Goal: Task Accomplishment & Management: Manage account settings

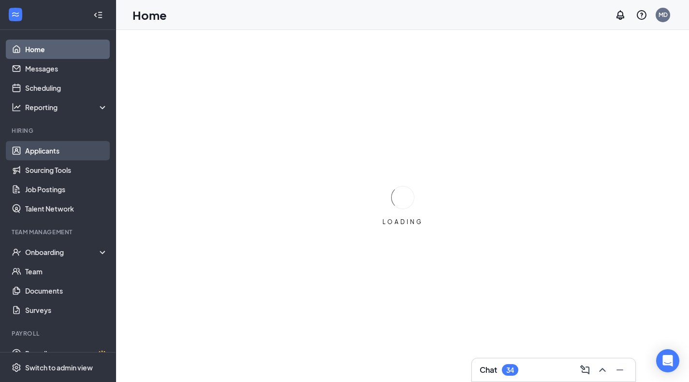
click at [69, 155] on link "Applicants" at bounding box center [66, 150] width 83 height 19
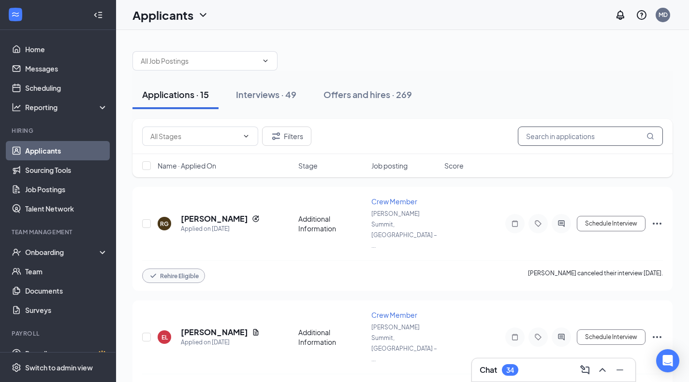
click at [558, 142] on input "text" at bounding box center [590, 136] width 145 height 19
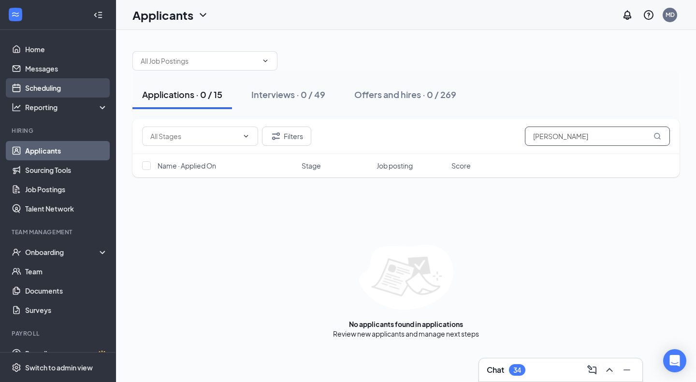
type input "sergio"
click at [74, 85] on link "Scheduling" at bounding box center [66, 87] width 83 height 19
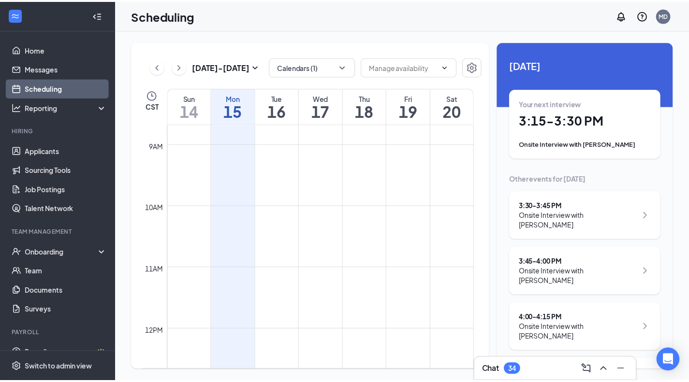
scroll to position [538, 0]
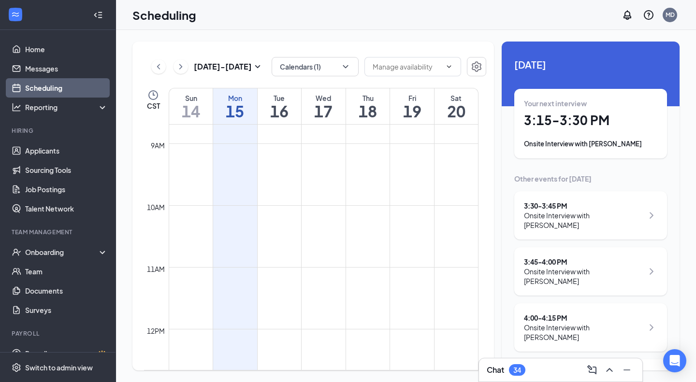
click at [288, 106] on h1 "16" at bounding box center [280, 111] width 44 height 16
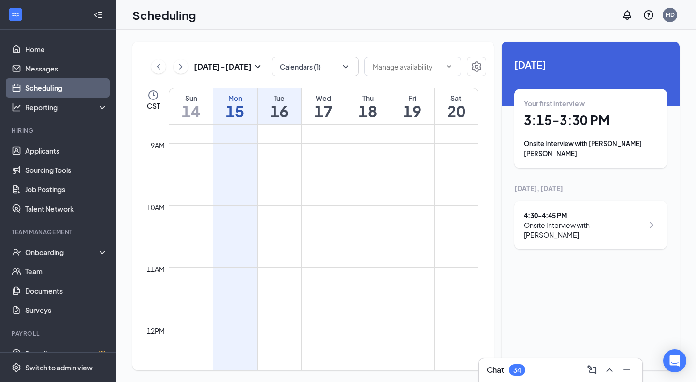
click at [605, 127] on h1 "3:15 - 3:30 PM" at bounding box center [590, 120] width 133 height 16
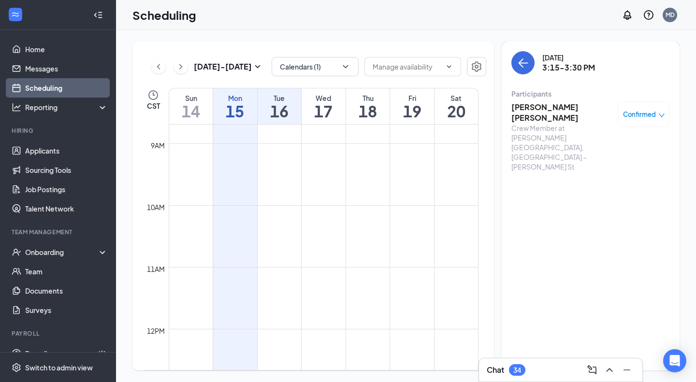
click at [565, 106] on h3 "[PERSON_NAME] [PERSON_NAME]" at bounding box center [563, 112] width 102 height 21
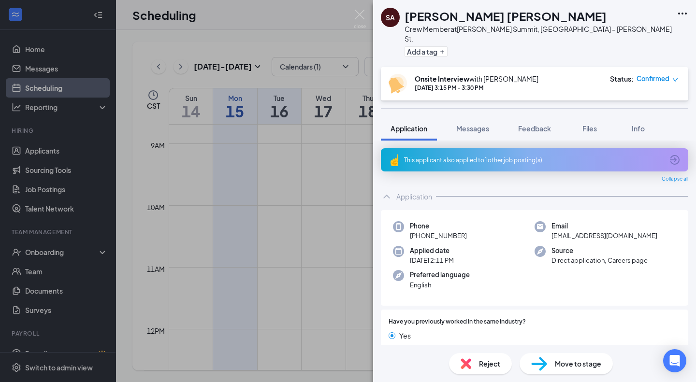
click at [560, 361] on span "Move to stage" at bounding box center [578, 364] width 46 height 11
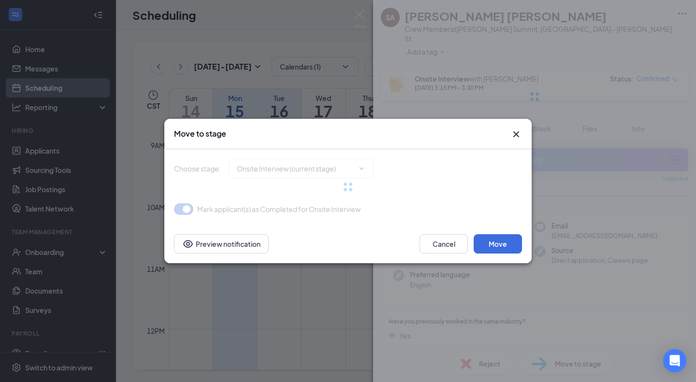
type input "Hiring Complete (final stage)"
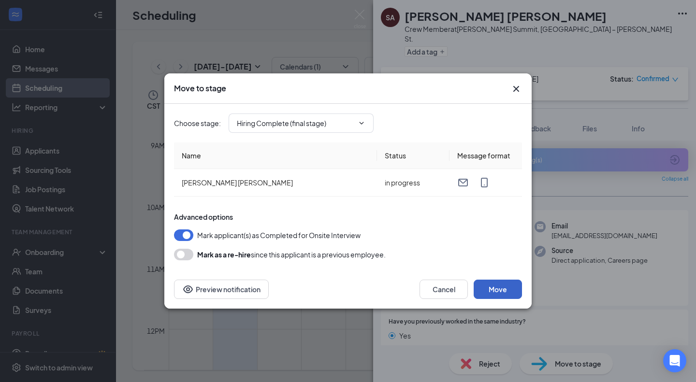
click at [499, 286] on button "Move" at bounding box center [498, 289] width 48 height 19
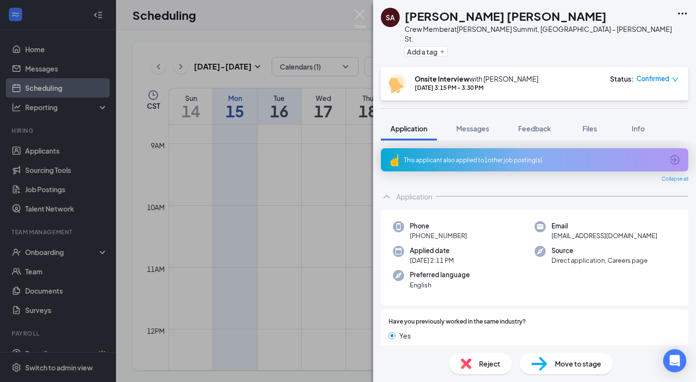
click at [50, 252] on div "SA sergi raul alva soto Crew Member at Lee’s Summit, MO – Douglas St. Add a tag…" at bounding box center [348, 191] width 696 height 382
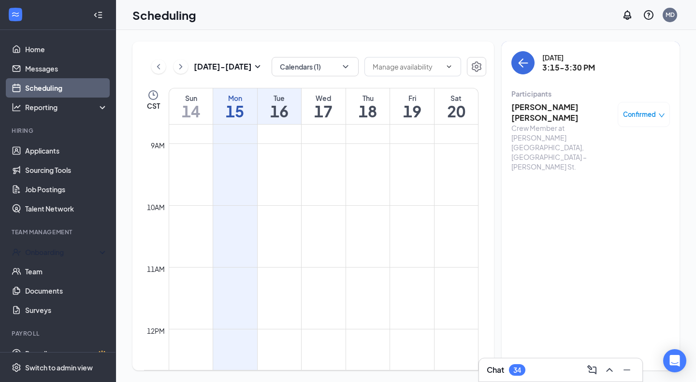
click at [50, 252] on div "Onboarding" at bounding box center [62, 253] width 74 height 10
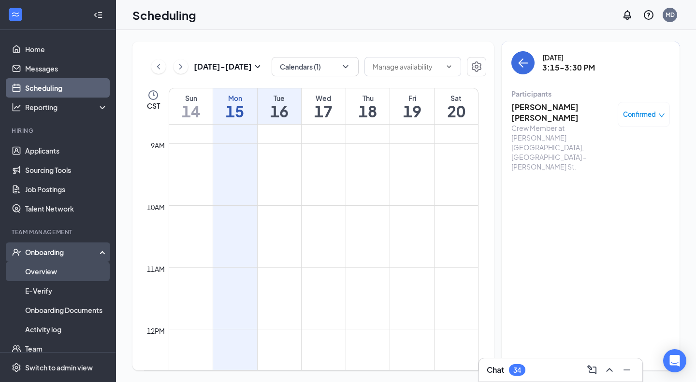
click at [51, 271] on link "Overview" at bounding box center [66, 271] width 83 height 19
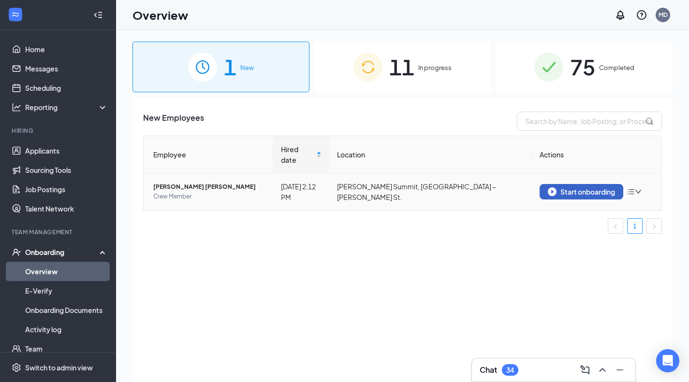
click at [594, 188] on div "Start onboarding" at bounding box center [581, 192] width 67 height 9
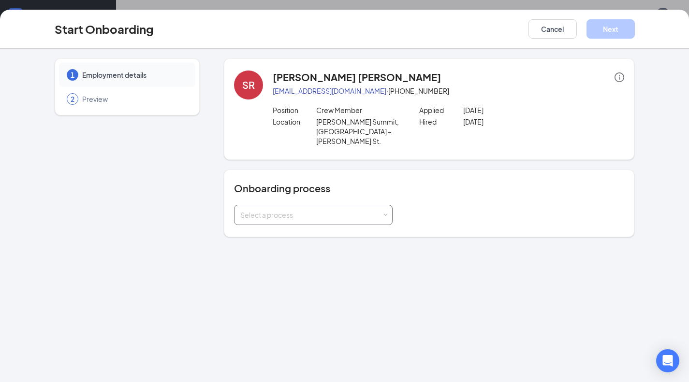
click at [385, 208] on div "Select a process" at bounding box center [313, 214] width 146 height 19
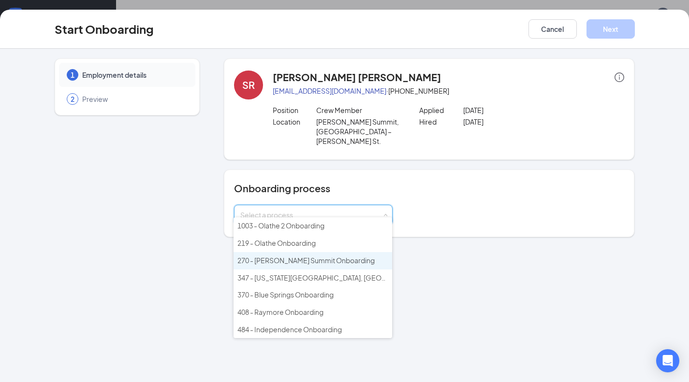
click at [332, 258] on span "270 - [PERSON_NAME] Summit Onboarding" at bounding box center [305, 260] width 137 height 9
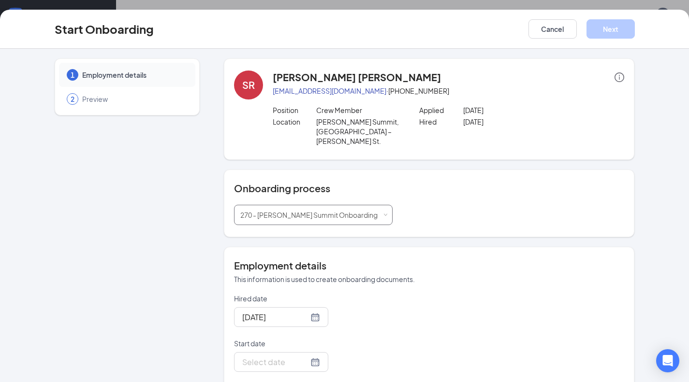
scroll to position [47, 0]
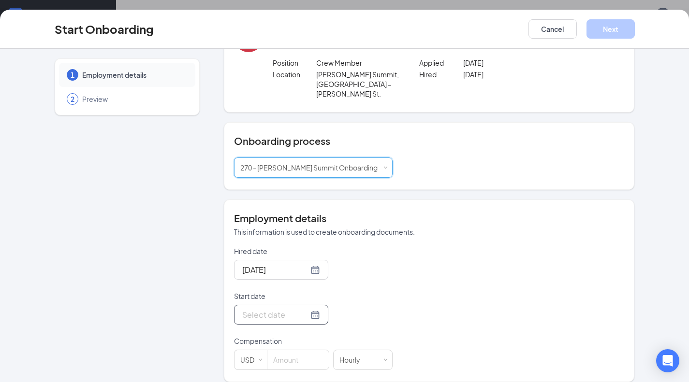
click at [284, 311] on input "Start date" at bounding box center [275, 315] width 66 height 12
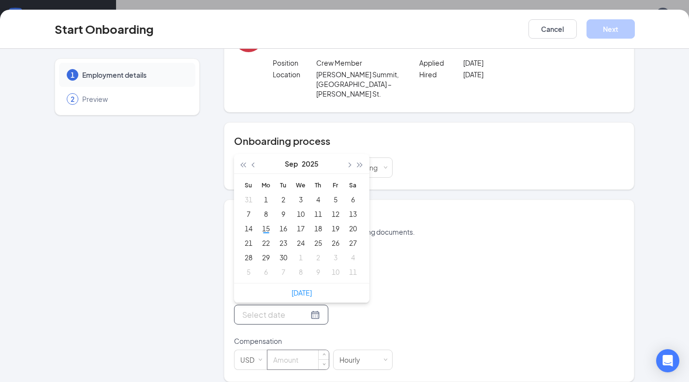
click at [285, 351] on input at bounding box center [297, 360] width 61 height 19
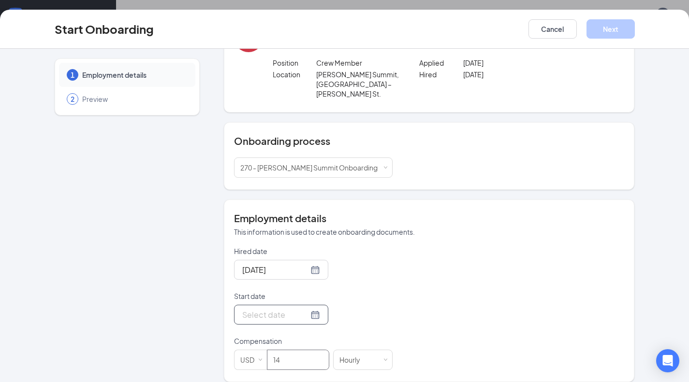
type input "14"
click at [292, 311] on input "Start date" at bounding box center [275, 315] width 66 height 12
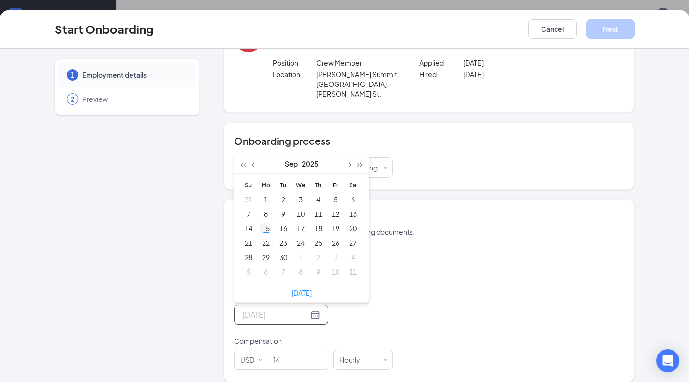
type input "[DATE]"
click at [262, 223] on div "15" at bounding box center [266, 229] width 12 height 12
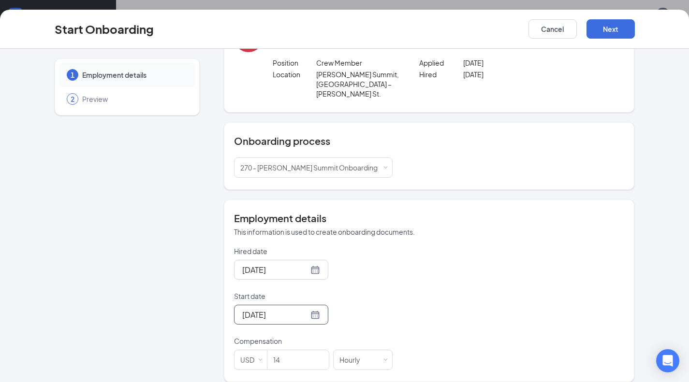
click at [605, 41] on div "Start Onboarding Cancel Next" at bounding box center [344, 29] width 689 height 39
click at [606, 33] on button "Next" at bounding box center [610, 28] width 48 height 19
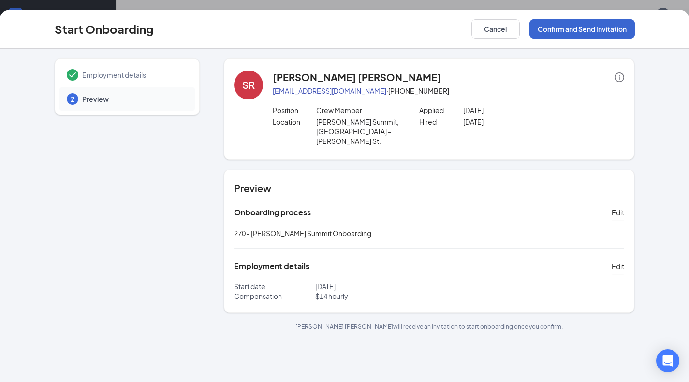
scroll to position [0, 0]
click at [606, 33] on button "Confirm and Send Invitation" at bounding box center [581, 28] width 105 height 19
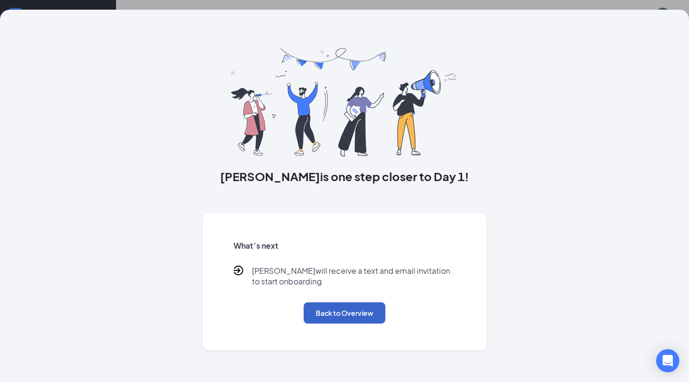
click at [362, 306] on button "Back to Overview" at bounding box center [345, 313] width 82 height 21
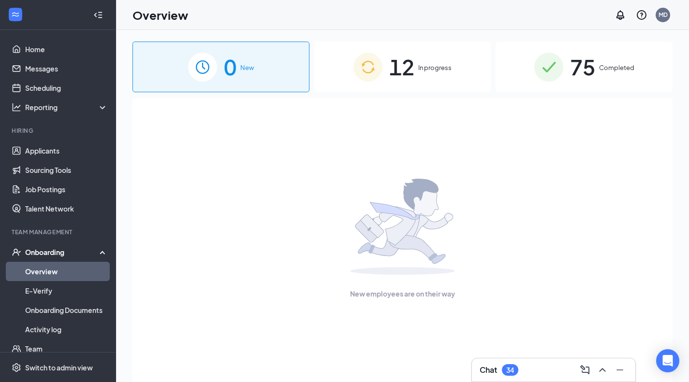
click at [324, 210] on div "New employees are on their way" at bounding box center [402, 239] width 519 height 282
click at [393, 18] on div "Overview MD" at bounding box center [402, 15] width 573 height 30
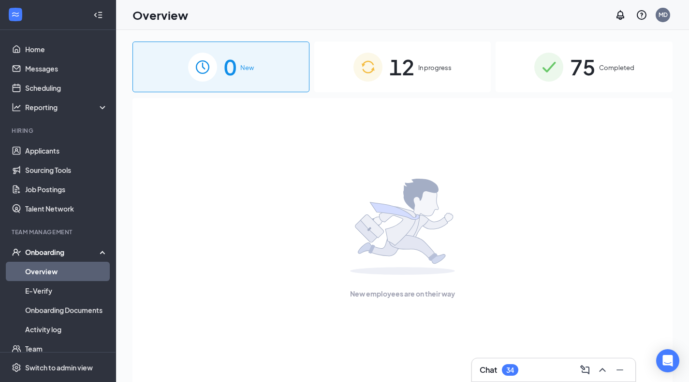
click at [393, 18] on div "Overview MD" at bounding box center [402, 15] width 573 height 30
click at [367, 79] on img at bounding box center [367, 67] width 29 height 29
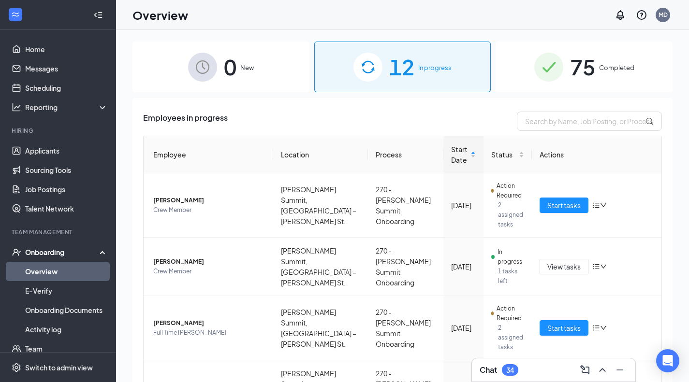
click at [209, 64] on img at bounding box center [202, 67] width 29 height 29
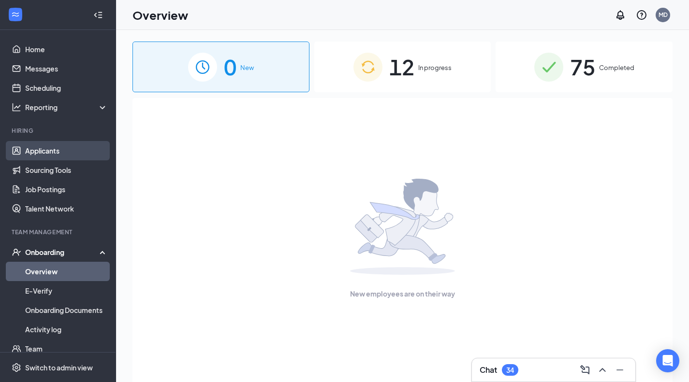
click at [64, 145] on link "Applicants" at bounding box center [66, 150] width 83 height 19
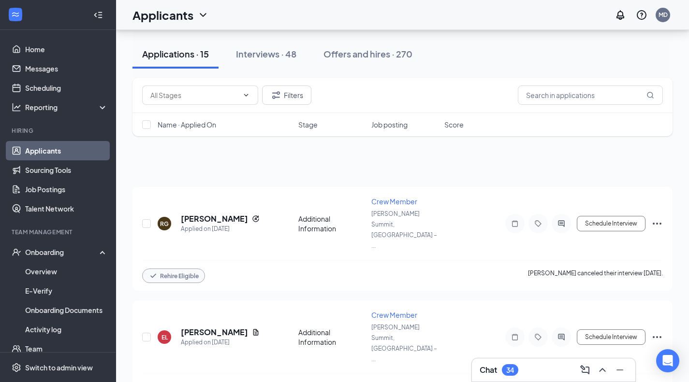
scroll to position [335, 0]
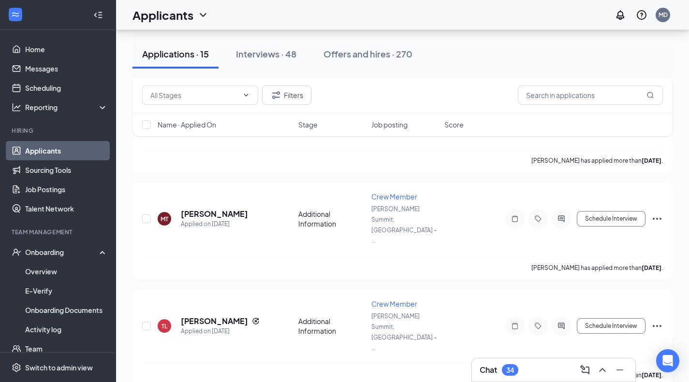
click at [537, 53] on div "Applications · 15 Interviews · 48 Offers and hires · 270" at bounding box center [402, 54] width 540 height 29
click at [24, 233] on div "Team Management" at bounding box center [59, 232] width 94 height 8
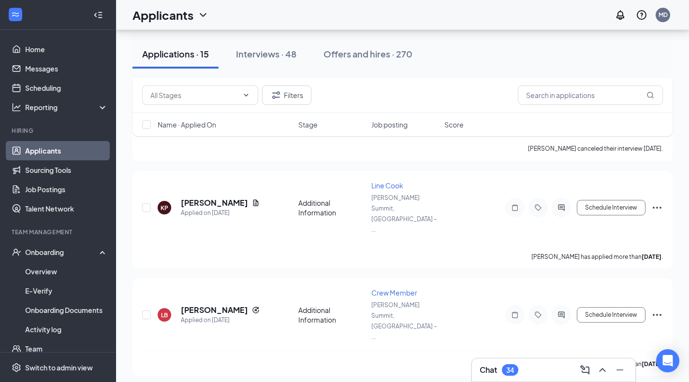
scroll to position [939, 0]
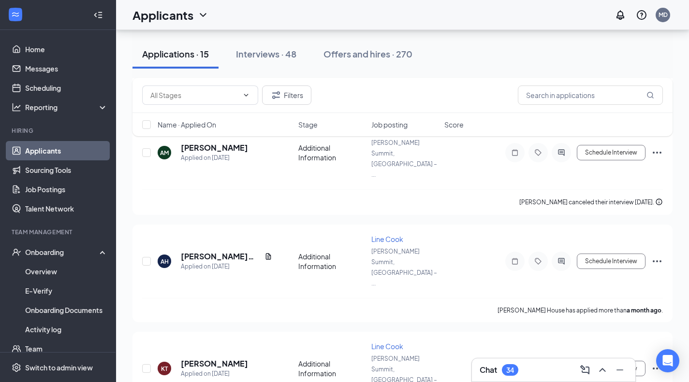
click at [558, 117] on div "Name · Applied On Stage Job posting Score" at bounding box center [402, 124] width 540 height 23
click at [64, 257] on div "Onboarding" at bounding box center [58, 252] width 116 height 19
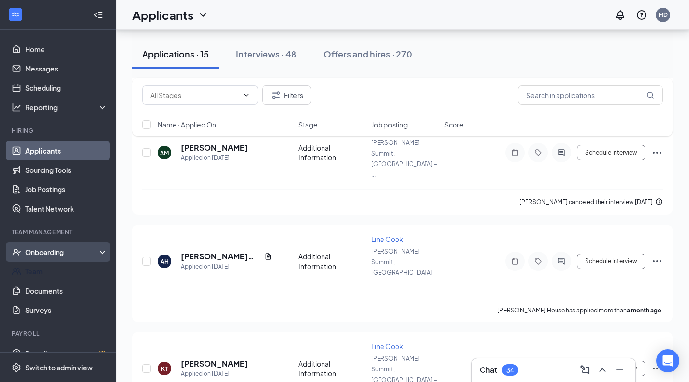
click at [64, 257] on div "Onboarding" at bounding box center [62, 253] width 74 height 10
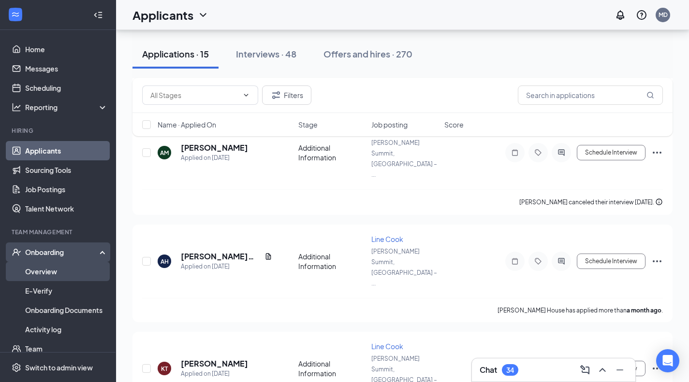
click at [62, 267] on link "Overview" at bounding box center [66, 271] width 83 height 19
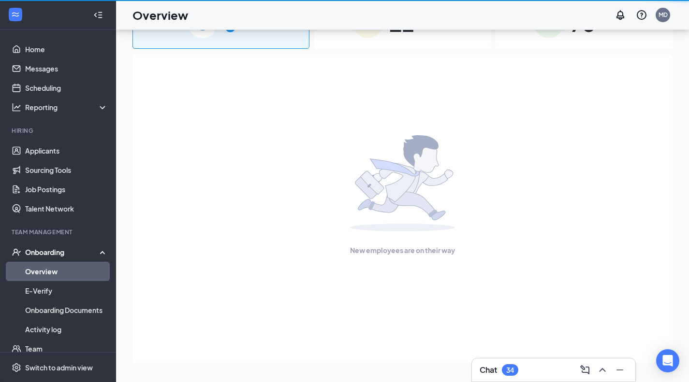
scroll to position [44, 0]
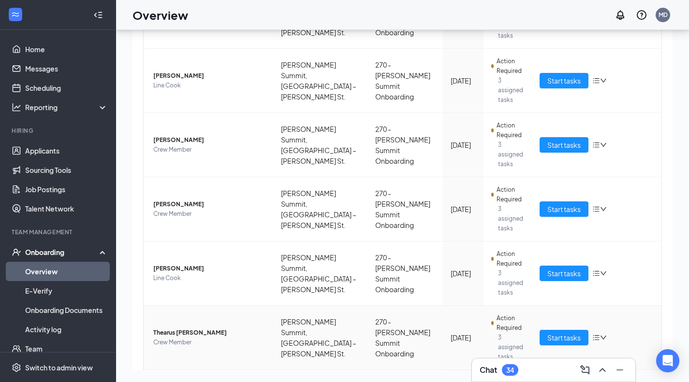
scroll to position [371, 0]
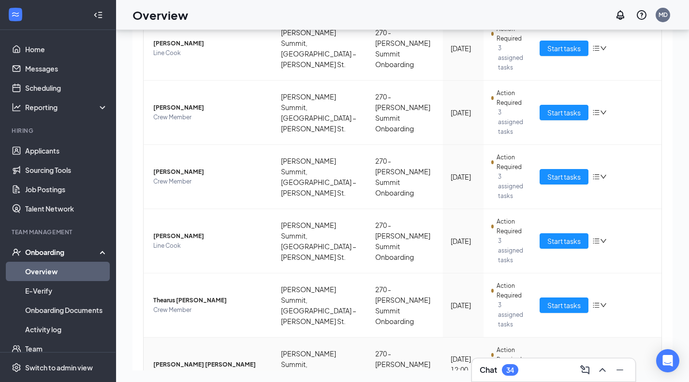
click at [564, 365] on span "Start tasks" at bounding box center [563, 370] width 33 height 11
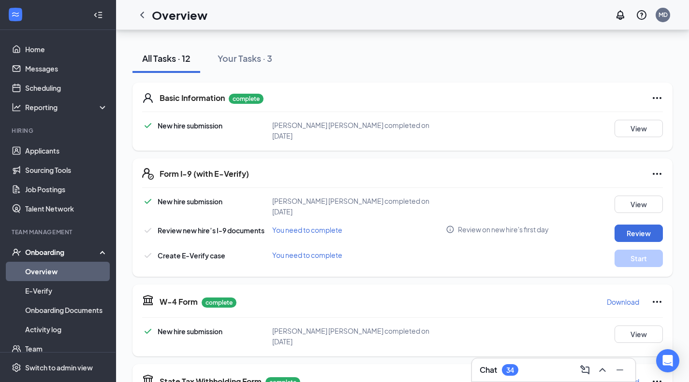
scroll to position [97, 0]
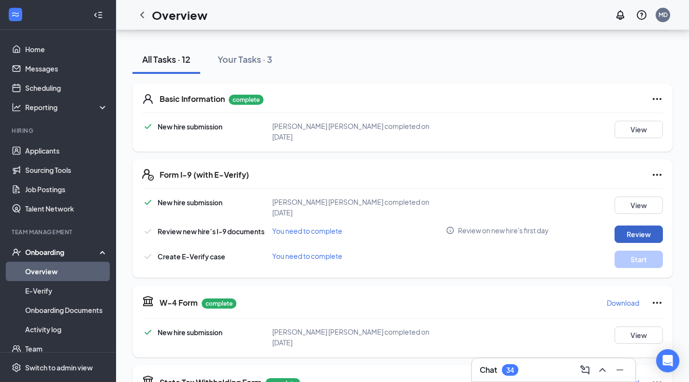
click at [640, 228] on button "Review" at bounding box center [638, 234] width 48 height 17
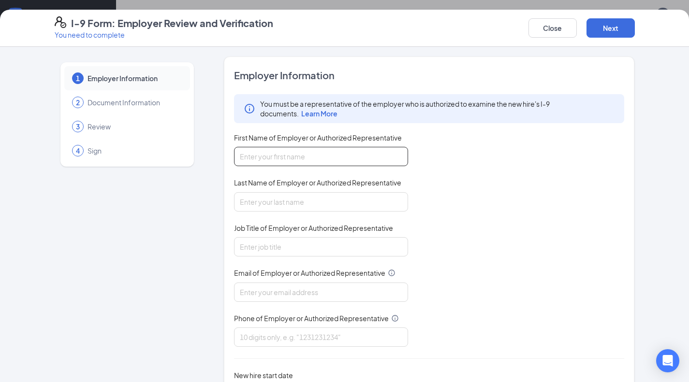
click at [280, 154] on input "First Name of Employer or Authorized Representative" at bounding box center [321, 156] width 174 height 19
type input "[PERSON_NAME]"
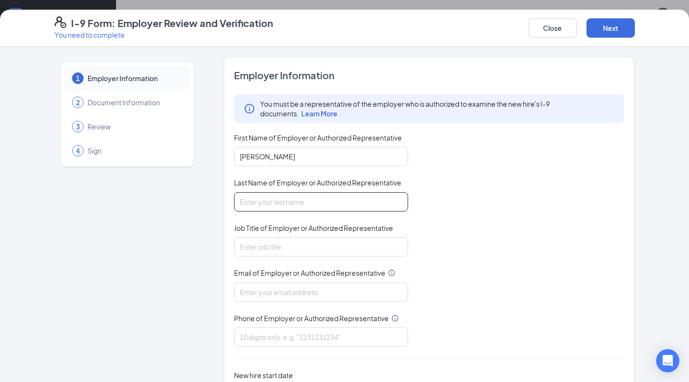
click at [313, 192] on input "Last Name of Employer or Authorized Representative" at bounding box center [321, 201] width 174 height 19
type input "[PERSON_NAME]"
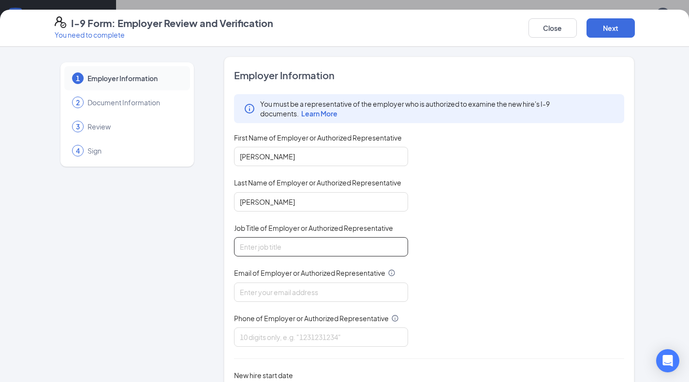
click at [281, 244] on input "Job Title of Employer or Authorized Representative" at bounding box center [321, 246] width 174 height 19
click at [281, 247] on input "Job Title of Employer or Authorized Representative" at bounding box center [321, 246] width 174 height 19
type input "Manager"
click at [284, 289] on input "Email of Employer or Authorized Representative" at bounding box center [321, 292] width 174 height 19
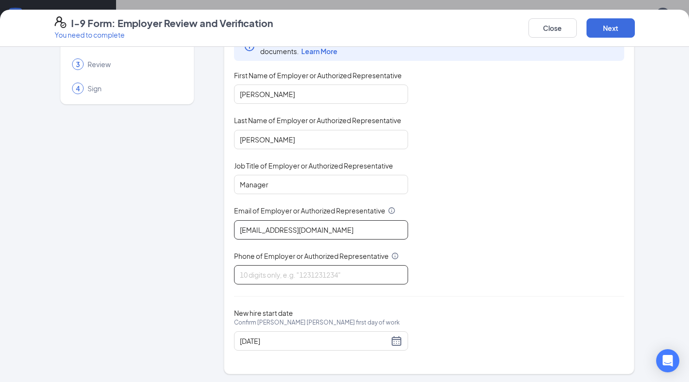
scroll to position [63, 0]
type input "[EMAIL_ADDRESS][DOMAIN_NAME]"
click at [317, 275] on input "Phone of Employer or Authorized Representative" at bounding box center [321, 273] width 174 height 19
click at [276, 267] on input "Phone of Employer or Authorized Representative" at bounding box center [321, 273] width 174 height 19
type input "8163349080"
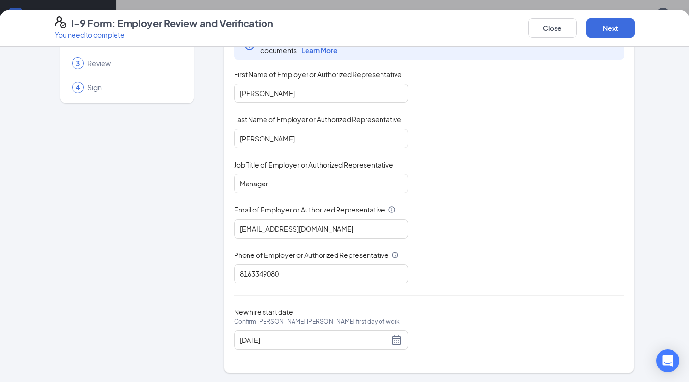
click at [409, 276] on div "You must be a representative of the employer who is authorized to examine the n…" at bounding box center [429, 157] width 391 height 253
click at [613, 31] on button "Next" at bounding box center [610, 27] width 48 height 19
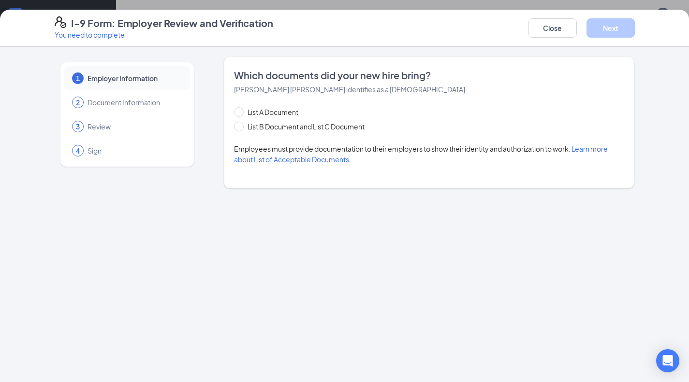
scroll to position [0, 0]
click at [267, 122] on span "List B Document and List C Document" at bounding box center [306, 126] width 125 height 11
click at [241, 122] on input "List B Document and List C Document" at bounding box center [237, 125] width 7 height 7
radio input "true"
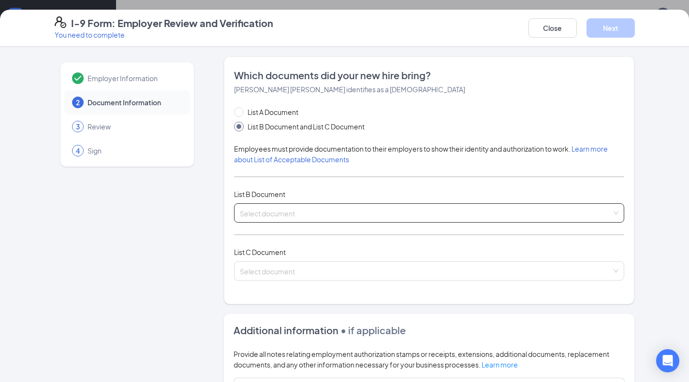
click at [291, 208] on input "search" at bounding box center [426, 211] width 372 height 15
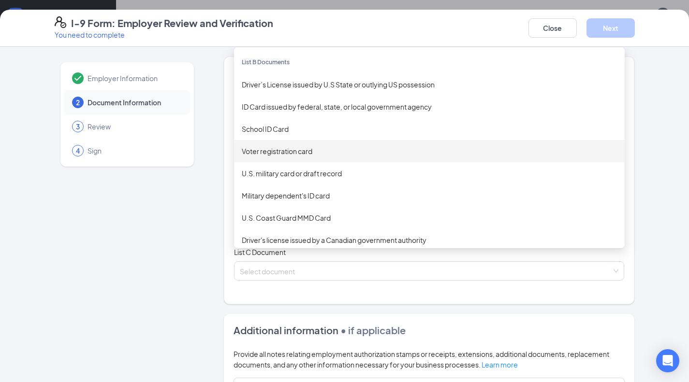
click at [216, 187] on div "Employer Information 2 Document Information 3 Review 4 Sign Which documents did…" at bounding box center [345, 302] width 580 height 490
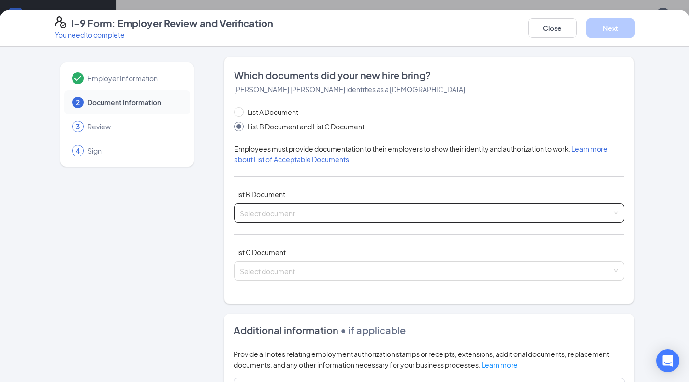
click at [282, 219] on span at bounding box center [426, 213] width 372 height 18
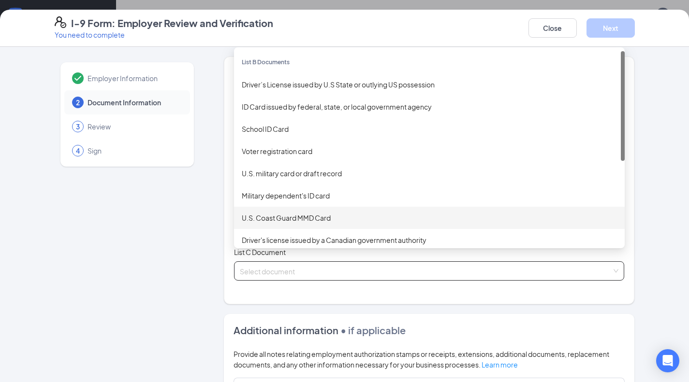
drag, startPoint x: 209, startPoint y: 229, endPoint x: 245, endPoint y: 279, distance: 61.7
click at [210, 232] on div "Employer Information 2 Document Information 3 Review 4 Sign Which documents did…" at bounding box center [345, 302] width 580 height 490
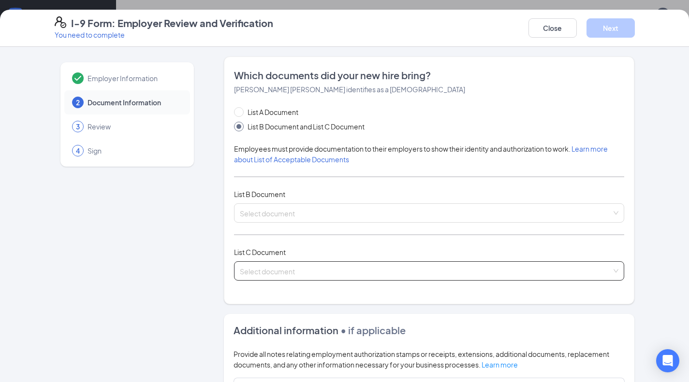
click at [262, 265] on input "search" at bounding box center [426, 269] width 372 height 15
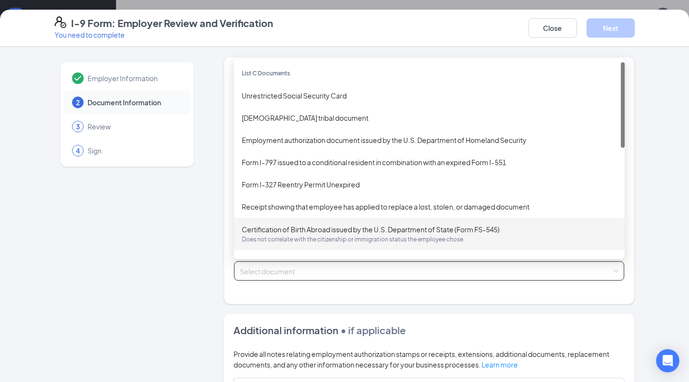
click at [160, 241] on div "Employer Information 2 Document Information 3 Review 4 Sign" at bounding box center [127, 302] width 145 height 490
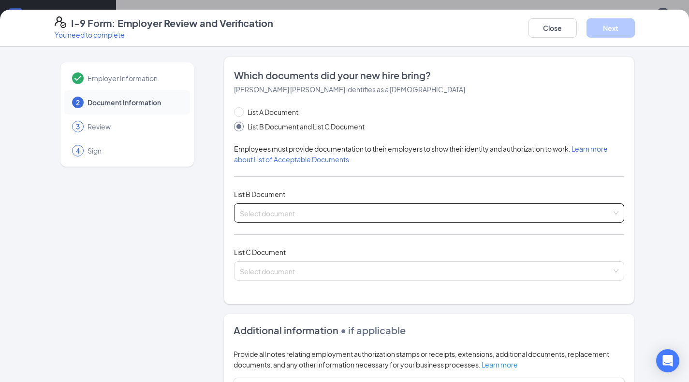
click at [273, 211] on input "search" at bounding box center [426, 211] width 372 height 15
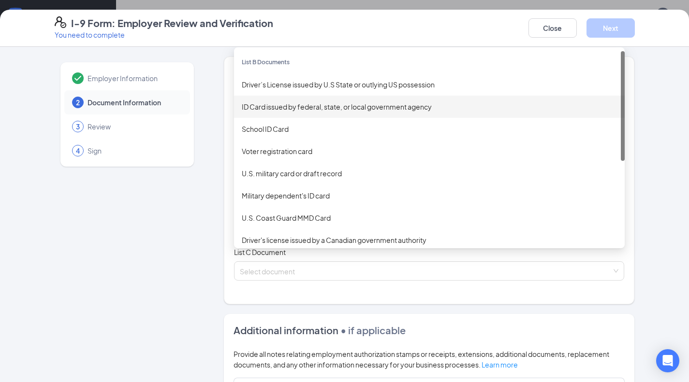
click at [286, 106] on div "ID Card issued by federal, state, or local government agency" at bounding box center [429, 107] width 375 height 11
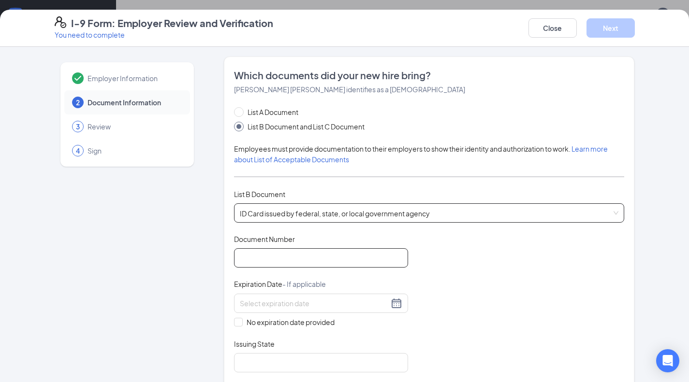
click at [277, 257] on input "Document Number" at bounding box center [321, 258] width 174 height 19
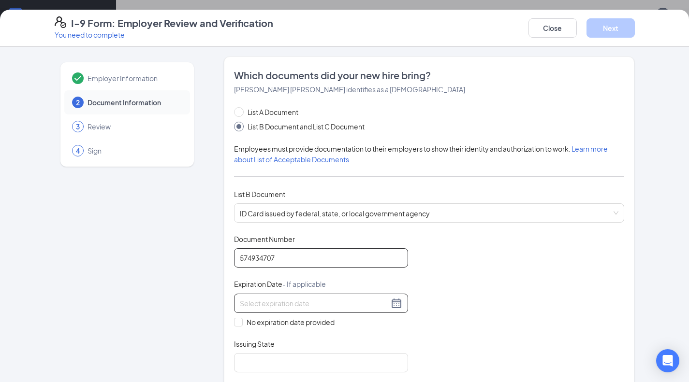
type input "574934707"
click at [294, 295] on div at bounding box center [321, 303] width 174 height 19
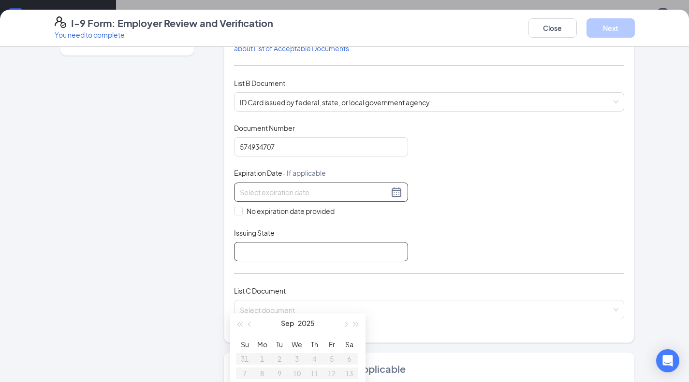
scroll to position [145, 0]
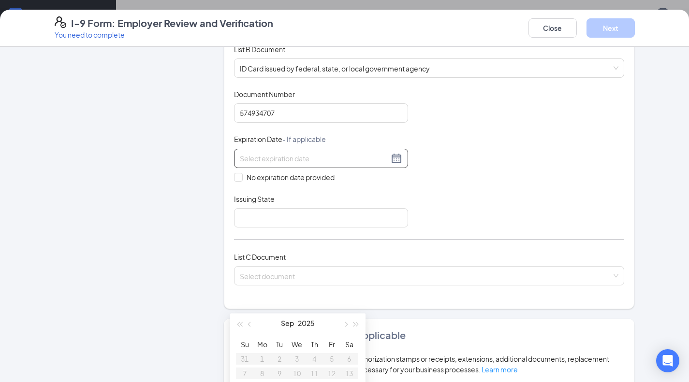
click at [334, 150] on div at bounding box center [321, 158] width 174 height 19
click at [267, 160] on input at bounding box center [314, 158] width 149 height 11
type input "[DATE]"
click at [415, 190] on div "Document Title ID Card issued by federal, state, or local government agency Doc…" at bounding box center [429, 158] width 391 height 138
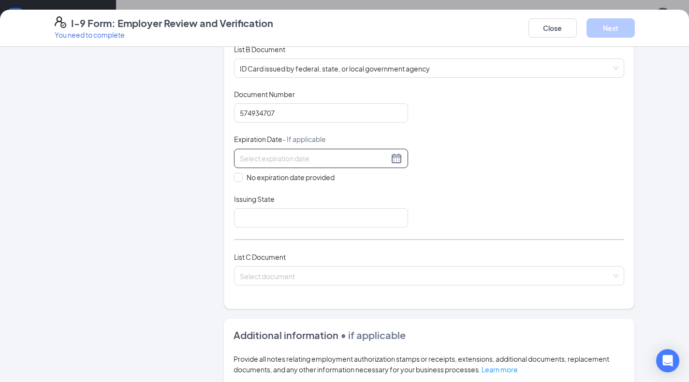
click at [286, 155] on input at bounding box center [314, 158] width 149 height 11
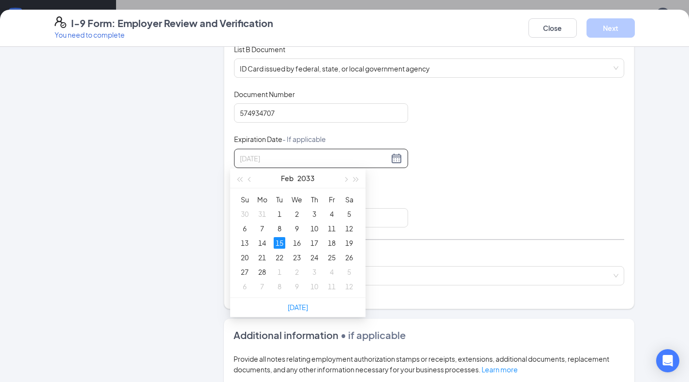
drag, startPoint x: 278, startPoint y: 240, endPoint x: 280, endPoint y: 233, distance: 6.9
click at [278, 240] on div "15" at bounding box center [280, 243] width 12 height 12
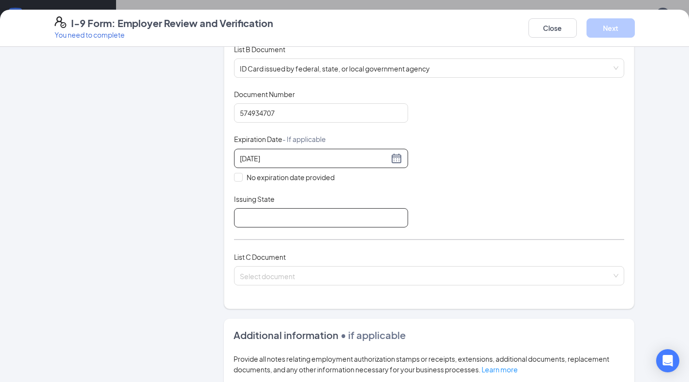
type input "[DATE]"
click at [273, 215] on input "Issuing State" at bounding box center [321, 217] width 174 height 19
type input "[GEOGRAPHIC_DATA]"
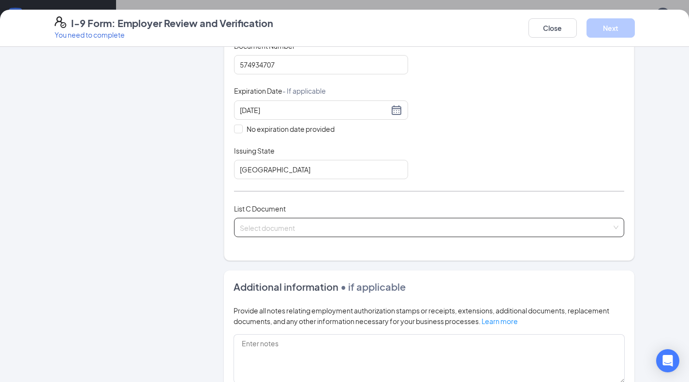
click at [279, 224] on input "search" at bounding box center [426, 226] width 372 height 15
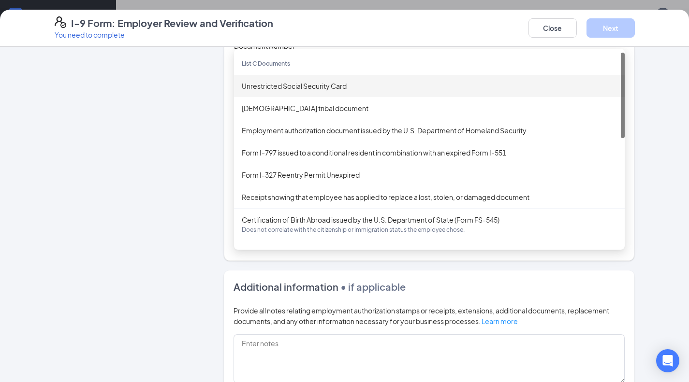
click at [284, 88] on div "Unrestricted Social Security Card" at bounding box center [429, 86] width 375 height 11
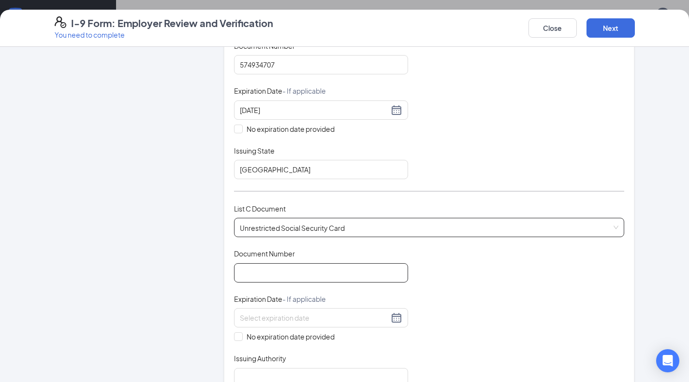
click at [258, 271] on input "Document Number" at bounding box center [321, 272] width 174 height 19
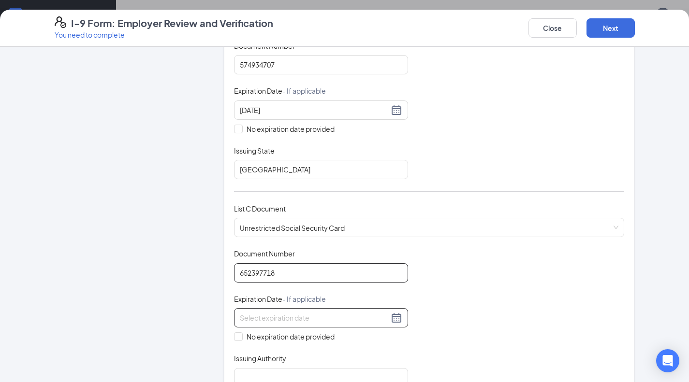
scroll to position [242, 0]
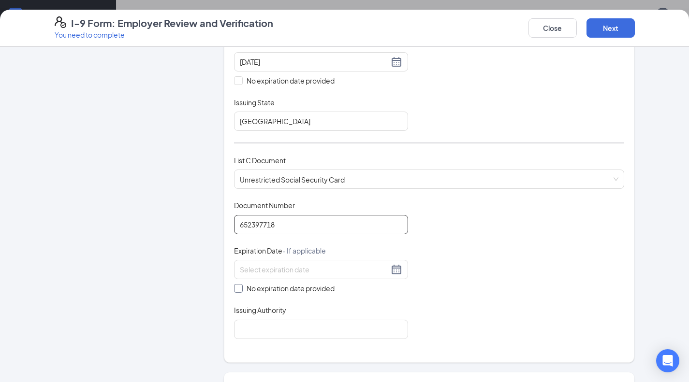
type input "652397718"
click at [236, 286] on input "No expiration date provided" at bounding box center [237, 287] width 7 height 7
checkbox input "true"
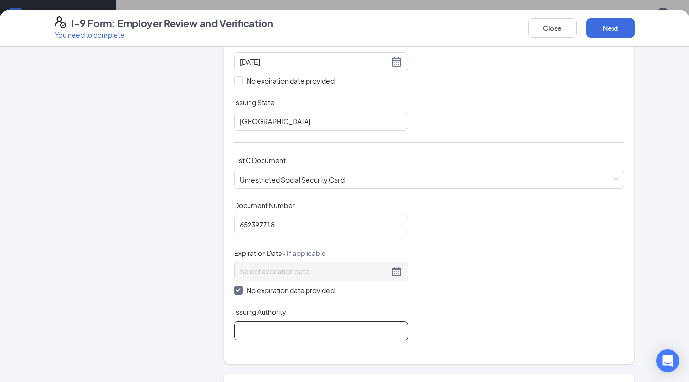
click at [262, 333] on input "Issuing Authority" at bounding box center [321, 331] width 174 height 19
type input "Social Security Administration"
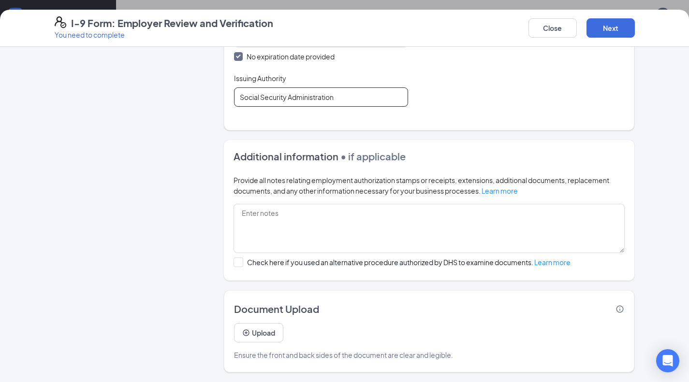
scroll to position [387, 0]
click at [614, 28] on button "Next" at bounding box center [610, 27] width 48 height 19
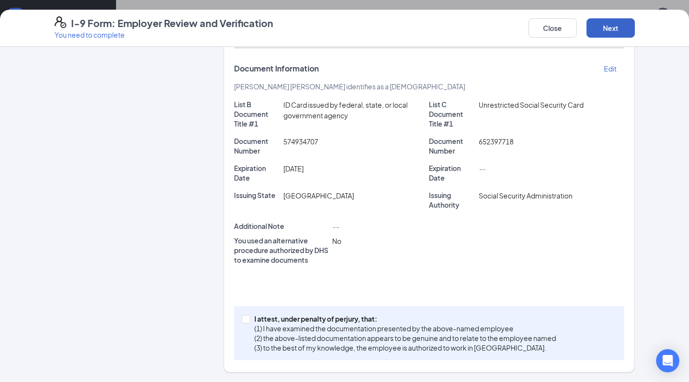
scroll to position [201, 0]
click at [244, 318] on input "I attest, under penalty of [PERSON_NAME], that: (1) I have examined the documen…" at bounding box center [245, 319] width 7 height 7
checkbox input "true"
click at [601, 25] on button "Next" at bounding box center [610, 27] width 48 height 19
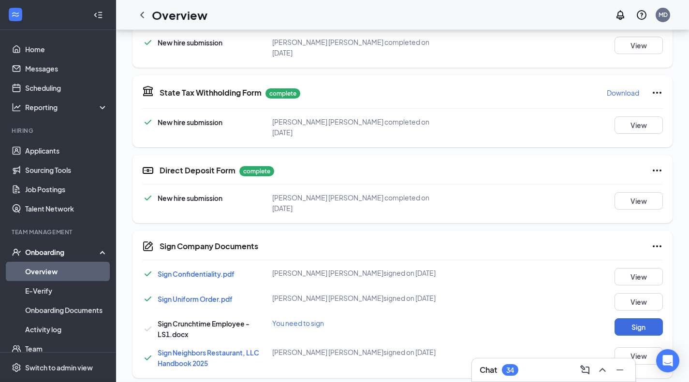
scroll to position [132, 0]
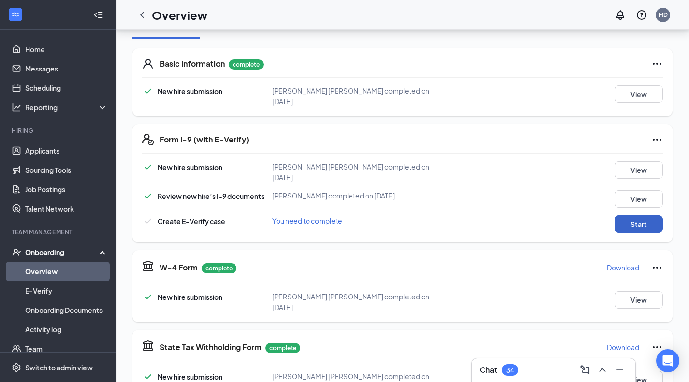
click at [625, 217] on button "Start" at bounding box center [638, 224] width 48 height 17
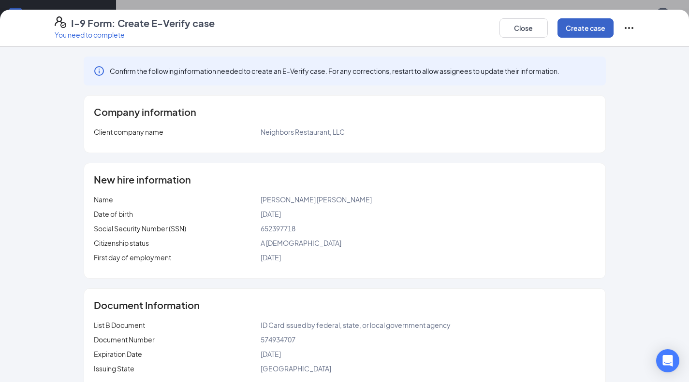
click at [588, 29] on button "Create case" at bounding box center [585, 27] width 56 height 19
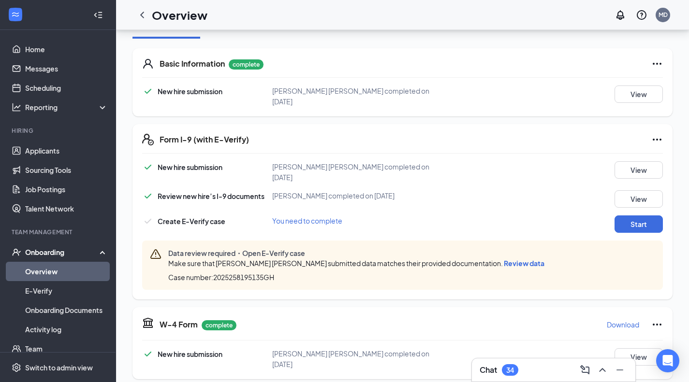
scroll to position [200, 0]
click at [624, 219] on button "Start" at bounding box center [638, 224] width 48 height 17
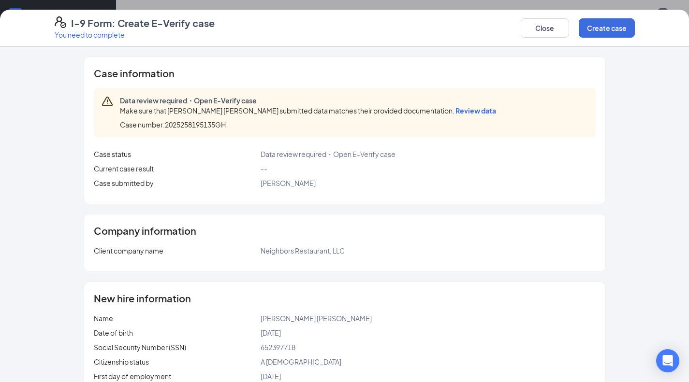
click at [455, 110] on span "Review data" at bounding box center [475, 110] width 41 height 9
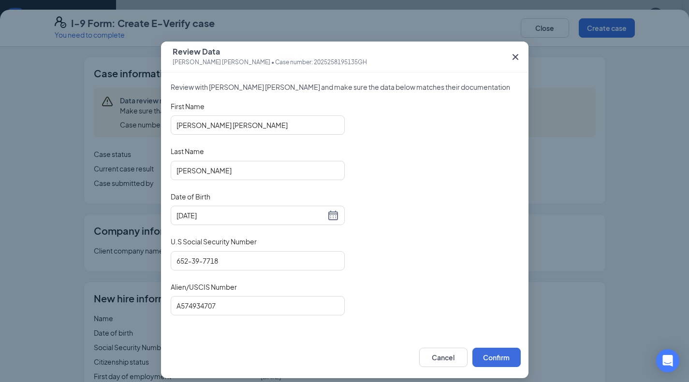
scroll to position [13, 0]
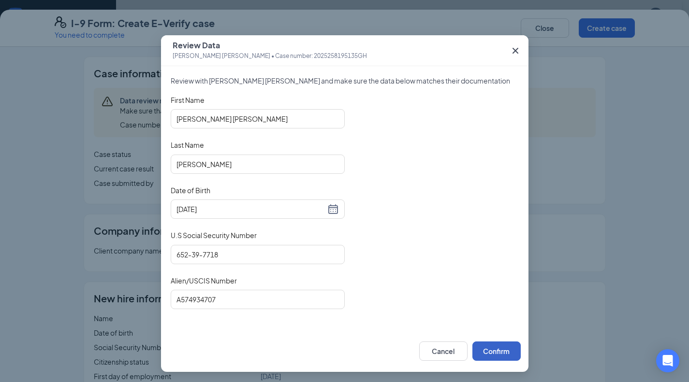
click at [494, 348] on button "Confirm" at bounding box center [496, 351] width 48 height 19
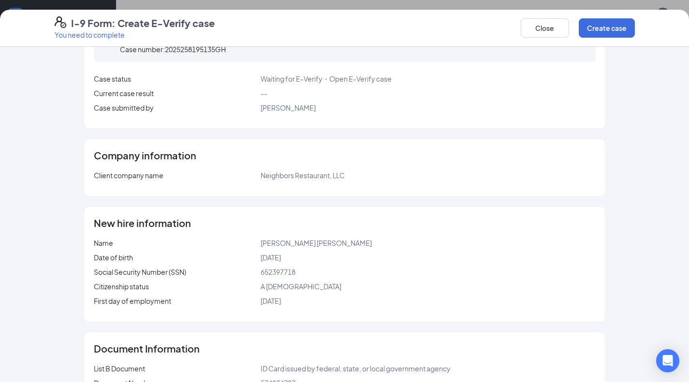
scroll to position [0, 0]
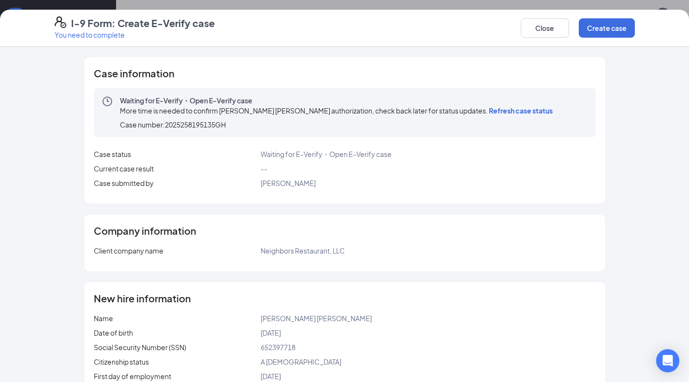
click at [489, 111] on span "Refresh case status" at bounding box center [521, 110] width 64 height 9
click at [540, 31] on button "Close" at bounding box center [545, 27] width 48 height 19
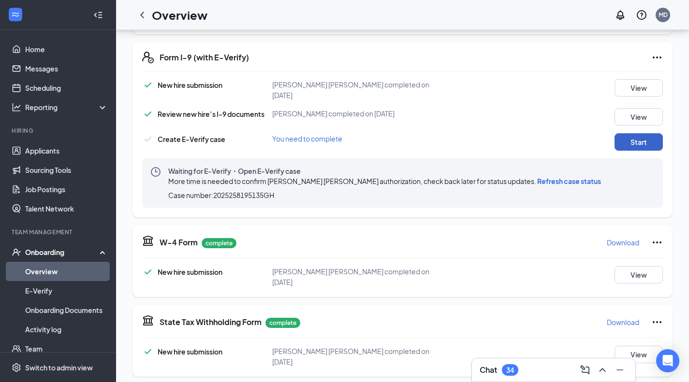
scroll to position [166, 0]
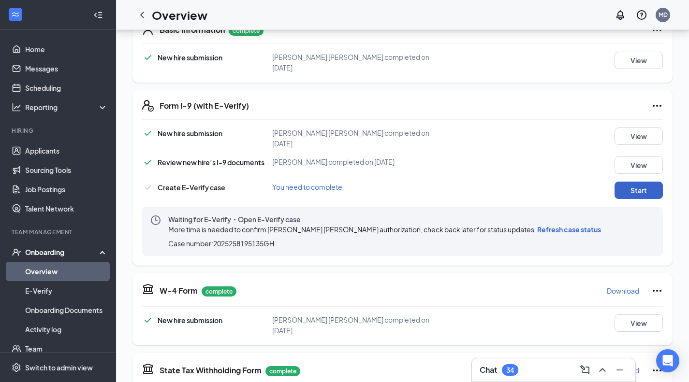
click at [656, 182] on button "Start" at bounding box center [638, 190] width 48 height 17
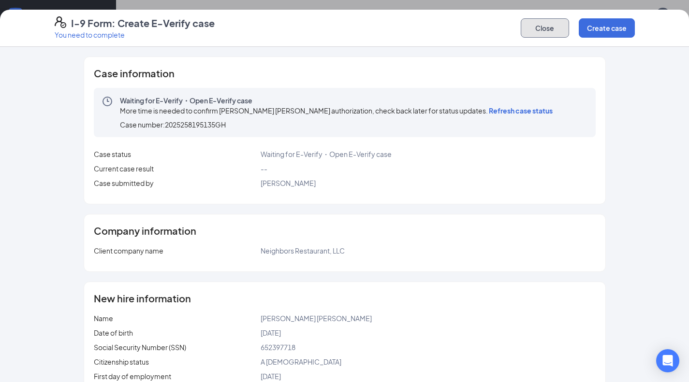
click at [547, 27] on button "Close" at bounding box center [545, 27] width 48 height 19
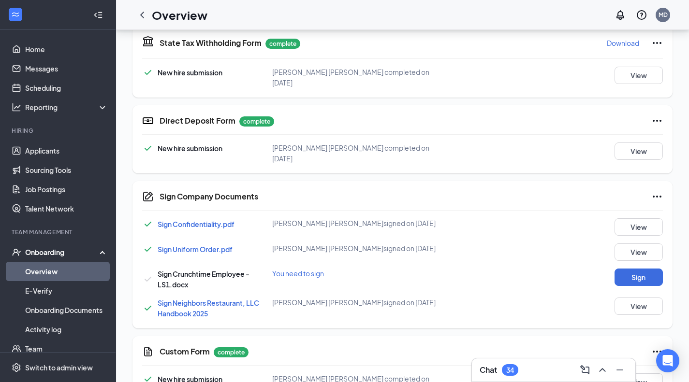
scroll to position [504, 0]
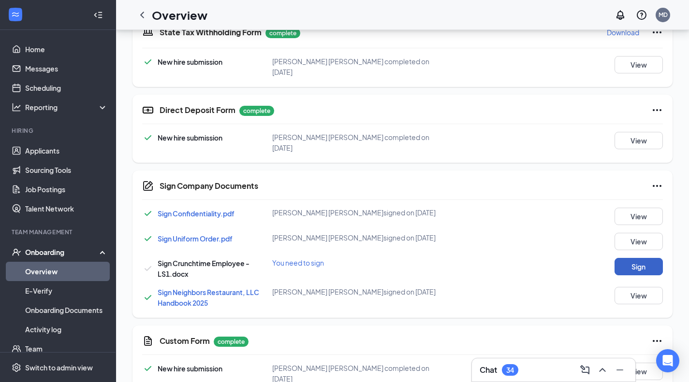
click at [631, 258] on button "Sign" at bounding box center [638, 266] width 48 height 17
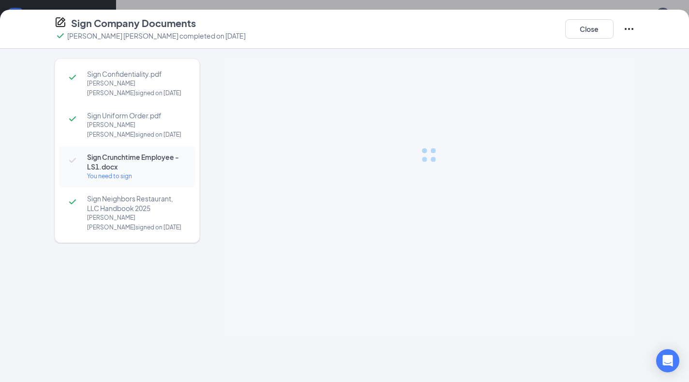
scroll to position [508, 0]
click at [575, 29] on button "Close" at bounding box center [589, 28] width 48 height 19
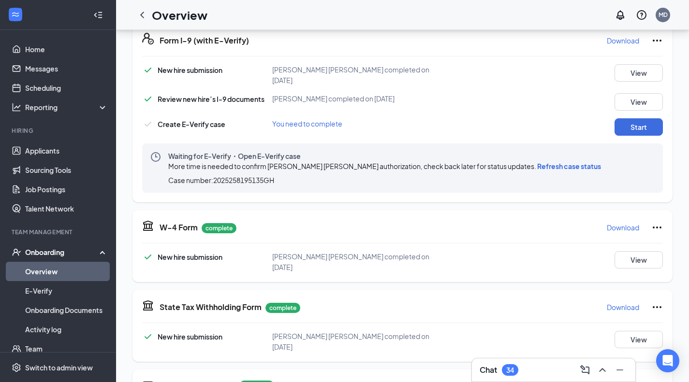
scroll to position [218, 0]
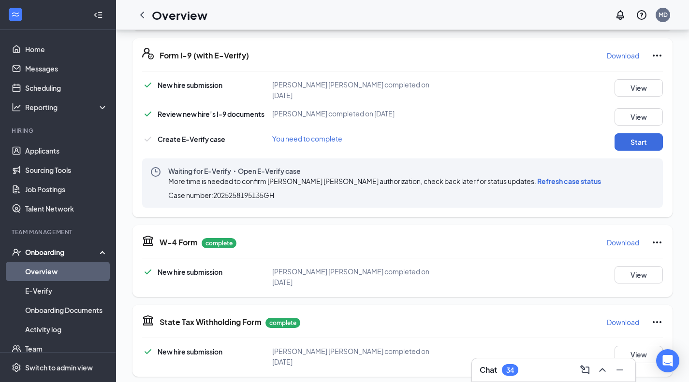
click at [537, 177] on span "Refresh case status" at bounding box center [569, 181] width 64 height 9
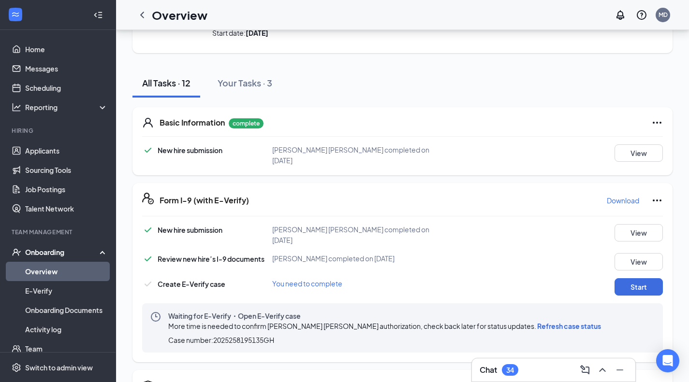
scroll to position [121, 0]
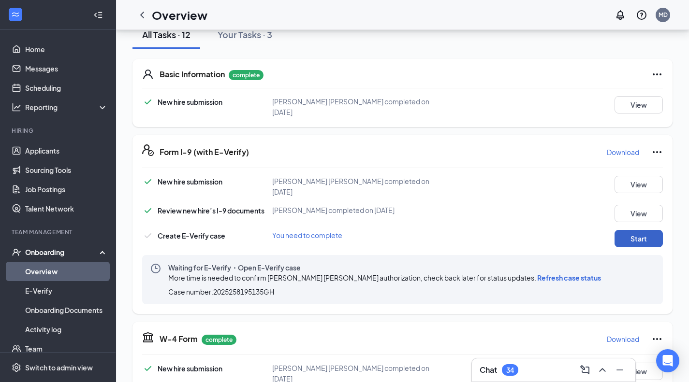
click at [642, 231] on button "Start" at bounding box center [638, 238] width 48 height 17
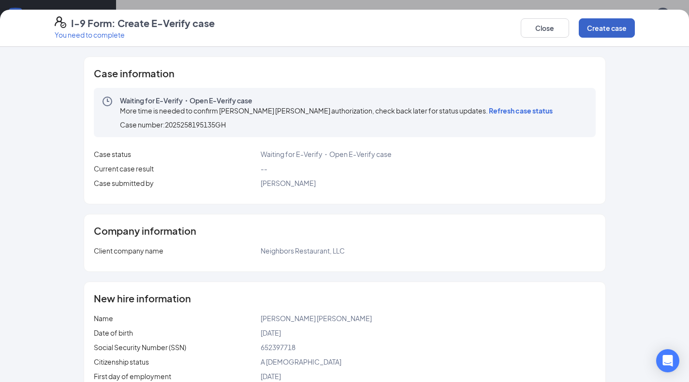
click at [598, 22] on button "Create case" at bounding box center [607, 27] width 56 height 19
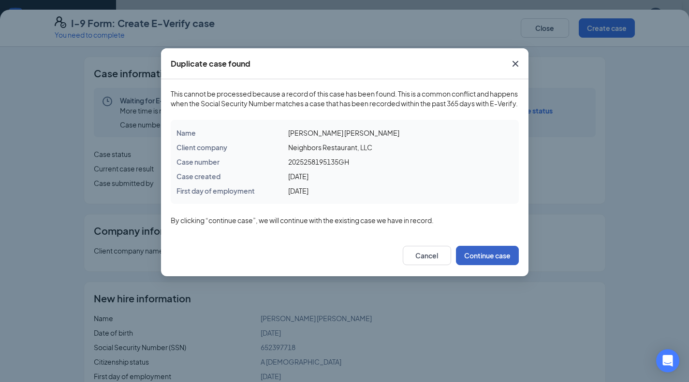
click at [476, 265] on button "Continue case" at bounding box center [487, 255] width 63 height 19
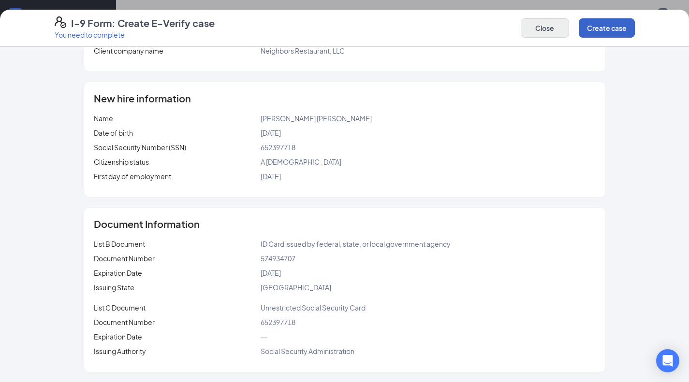
scroll to position [25, 0]
click at [539, 22] on button "Close" at bounding box center [545, 27] width 48 height 19
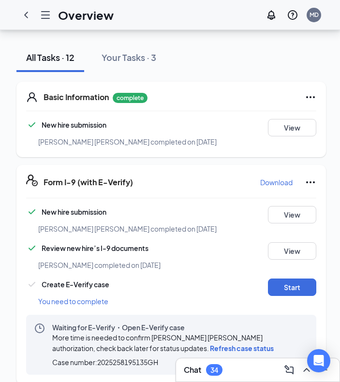
scroll to position [0, 0]
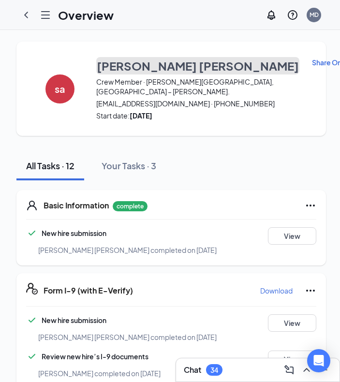
click at [141, 64] on h3 "[PERSON_NAME] [PERSON_NAME]" at bounding box center [198, 66] width 202 height 16
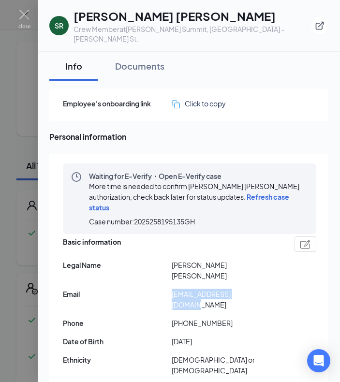
drag, startPoint x: 255, startPoint y: 273, endPoint x: 173, endPoint y: 280, distance: 82.6
click at [173, 280] on div "Basic information Legal Name [PERSON_NAME] [PERSON_NAME] Email [EMAIL_ADDRESS][…" at bounding box center [189, 336] width 253 height 205
copy span "[EMAIL_ADDRESS][DOMAIN_NAME]"
click at [242, 289] on span "[EMAIL_ADDRESS][DOMAIN_NAME]" at bounding box center [226, 299] width 109 height 21
click at [239, 289] on span "[EMAIL_ADDRESS][DOMAIN_NAME]" at bounding box center [226, 299] width 109 height 21
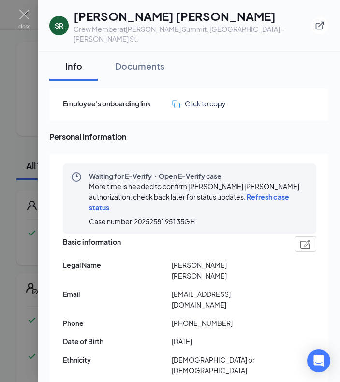
click at [238, 289] on span "[EMAIL_ADDRESS][DOMAIN_NAME]" at bounding box center [226, 299] width 109 height 21
click at [232, 318] on span "[PHONE_NUMBER]" at bounding box center [226, 323] width 109 height 11
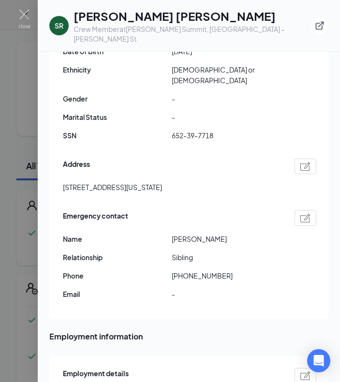
scroll to position [435, 0]
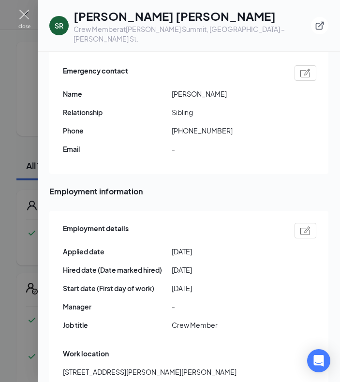
drag, startPoint x: 24, startPoint y: 16, endPoint x: 35, endPoint y: 44, distance: 29.7
click at [24, 16] on img at bounding box center [24, 19] width 12 height 19
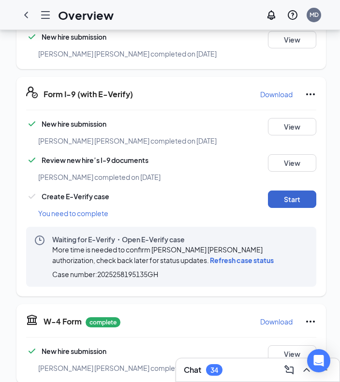
scroll to position [193, 0]
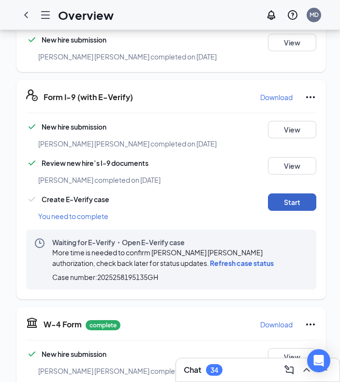
click at [296, 211] on button "Start" at bounding box center [292, 201] width 48 height 17
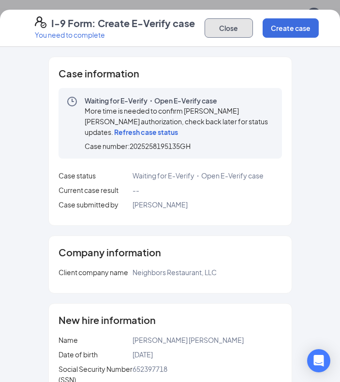
click at [232, 32] on button "Close" at bounding box center [229, 27] width 48 height 19
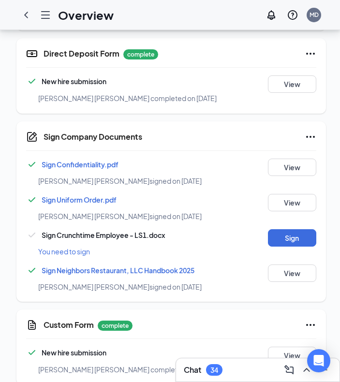
scroll to position [660, 0]
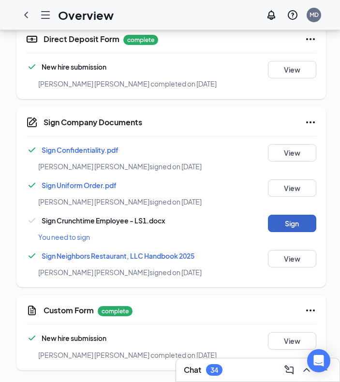
click at [283, 225] on button "Sign" at bounding box center [292, 223] width 48 height 17
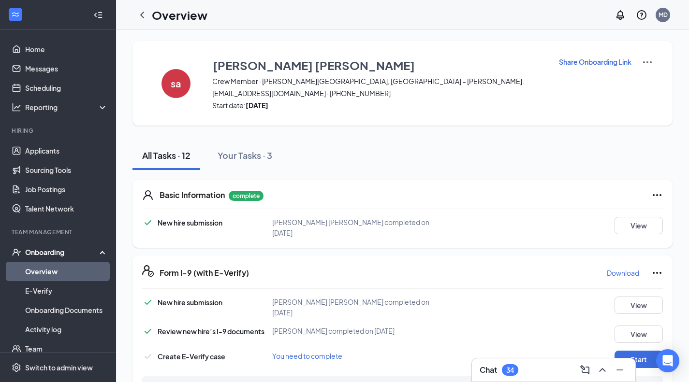
scroll to position [0, 0]
click at [150, 20] on div "Overview" at bounding box center [169, 14] width 75 height 19
click at [146, 18] on icon "ChevronLeft" at bounding box center [142, 15] width 12 height 12
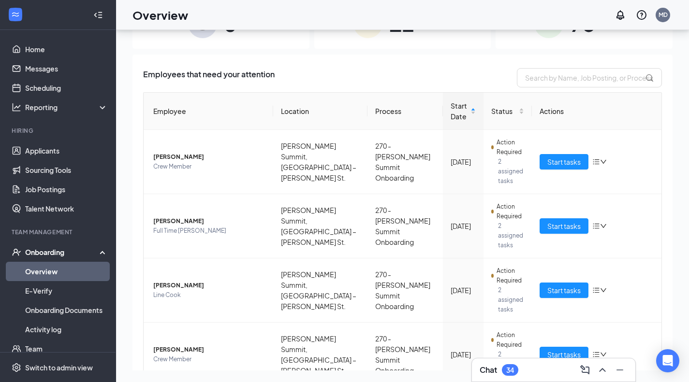
click at [389, 71] on div "Employees that need your attention" at bounding box center [402, 77] width 519 height 19
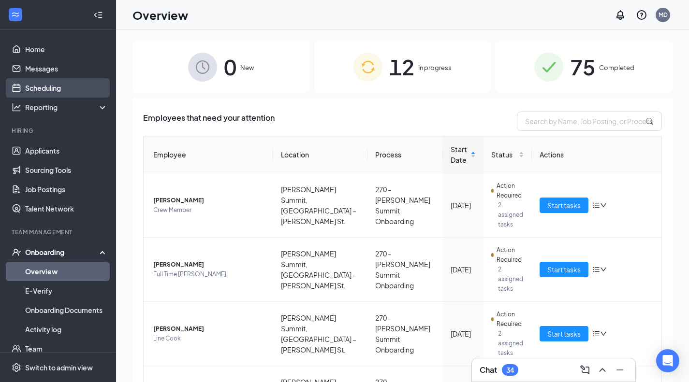
click at [52, 86] on link "Scheduling" at bounding box center [66, 87] width 83 height 19
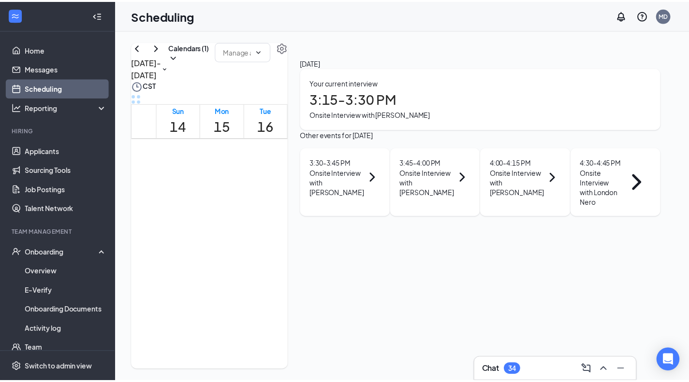
scroll to position [475, 0]
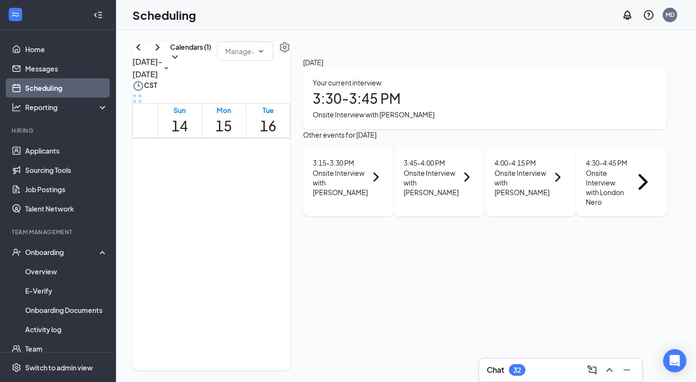
click at [595, 120] on div "Onsite Interview with [PERSON_NAME]" at bounding box center [485, 114] width 345 height 11
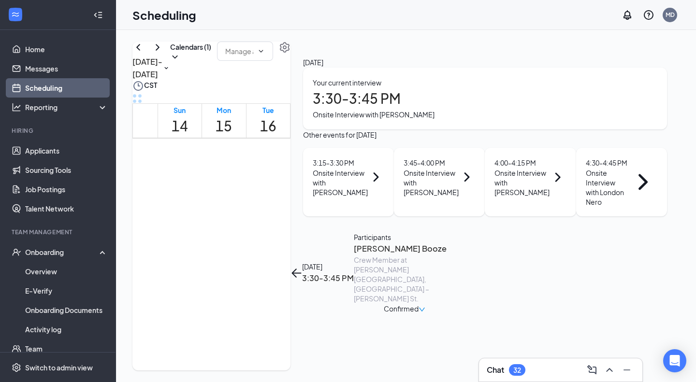
click at [425, 304] on div "Confirmed" at bounding box center [405, 309] width 42 height 11
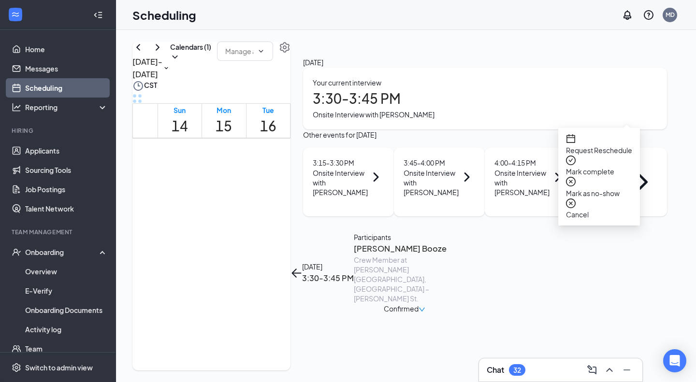
click at [455, 243] on h3 "[PERSON_NAME] Booze" at bounding box center [405, 249] width 102 height 13
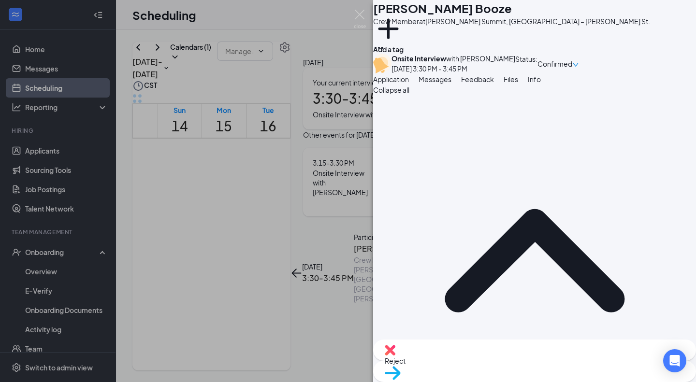
click at [568, 380] on span "Move to stage" at bounding box center [535, 385] width 300 height 11
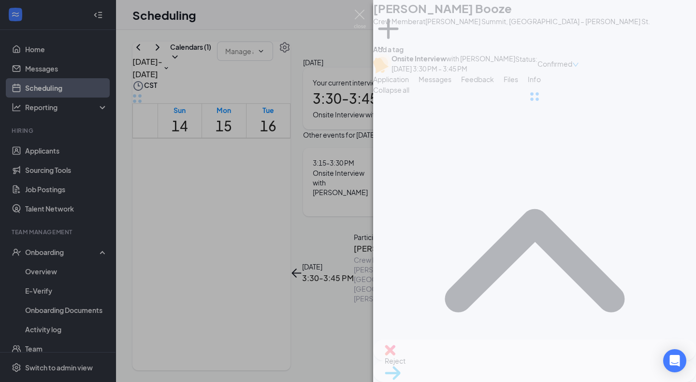
type input "Hiring Complete (final stage)"
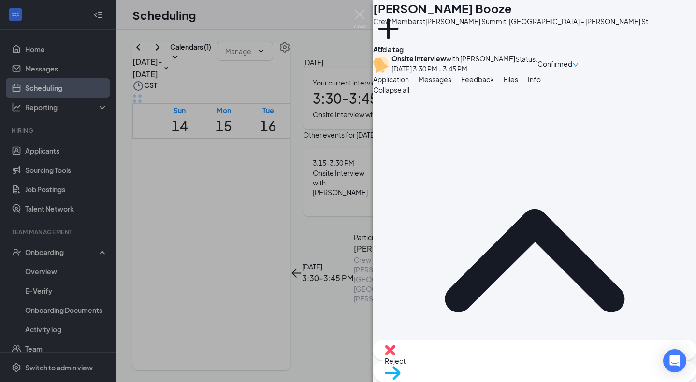
click at [57, 153] on div "KB [PERSON_NAME] Booze Crew Member at [PERSON_NAME][GEOGRAPHIC_DATA], [GEOGRAPH…" at bounding box center [348, 191] width 696 height 382
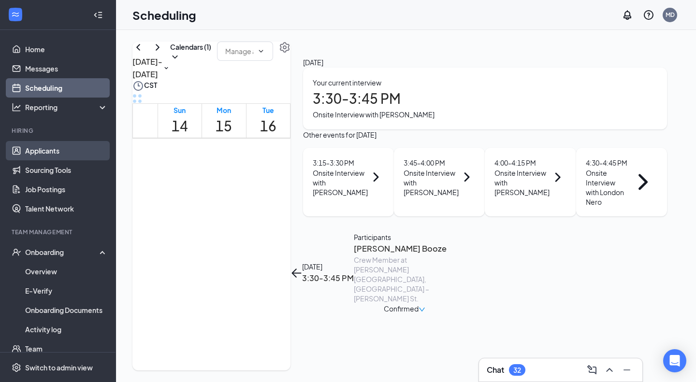
click at [57, 153] on link "Applicants" at bounding box center [66, 150] width 83 height 19
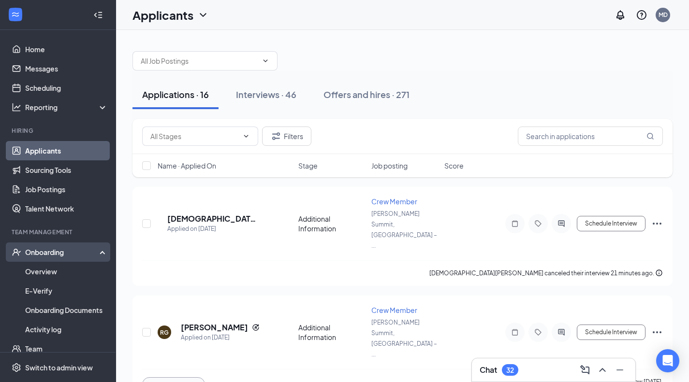
click at [50, 254] on div "Onboarding" at bounding box center [62, 253] width 74 height 10
click at [46, 259] on div "Onboarding" at bounding box center [58, 252] width 116 height 19
click at [45, 268] on link "Overview" at bounding box center [66, 271] width 83 height 19
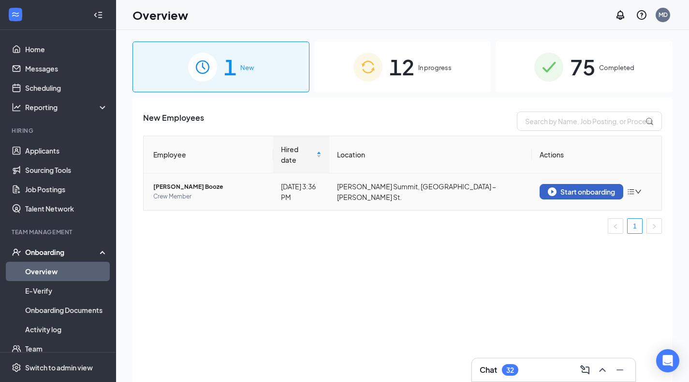
click at [603, 188] on div "Start onboarding" at bounding box center [581, 192] width 67 height 9
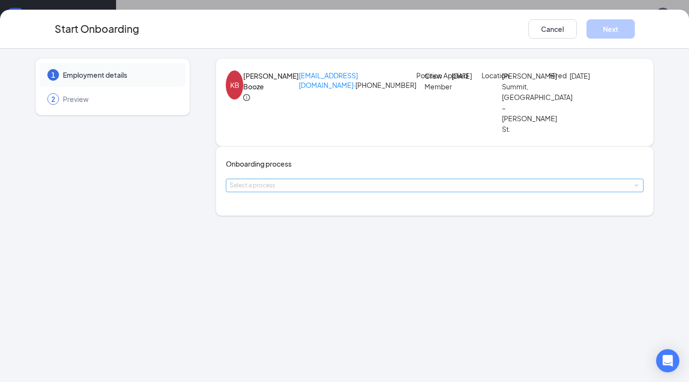
click at [356, 190] on div "Select a process" at bounding box center [433, 186] width 406 height 10
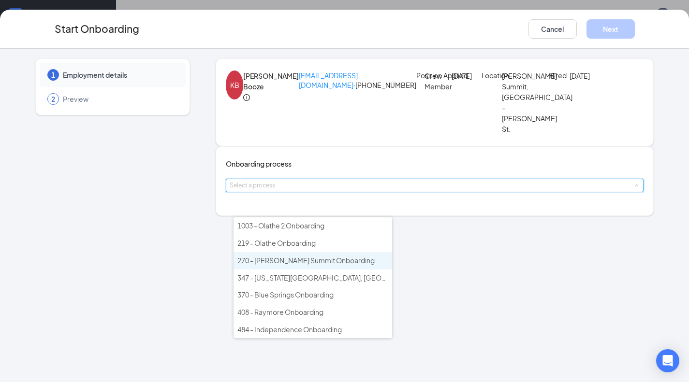
click at [305, 261] on span "270 - [PERSON_NAME] Summit Onboarding" at bounding box center [305, 260] width 137 height 9
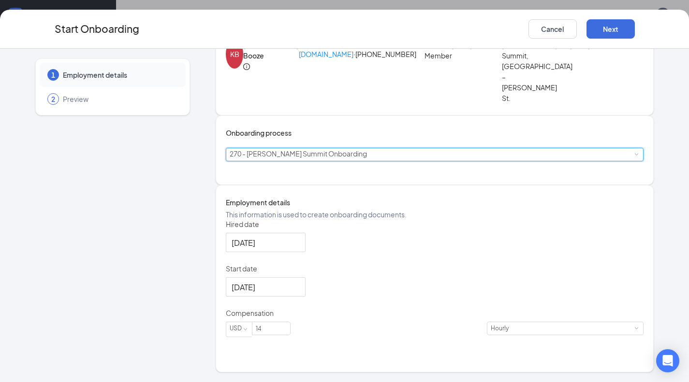
scroll to position [47, 0]
click at [290, 335] on input "14" at bounding box center [271, 328] width 38 height 13
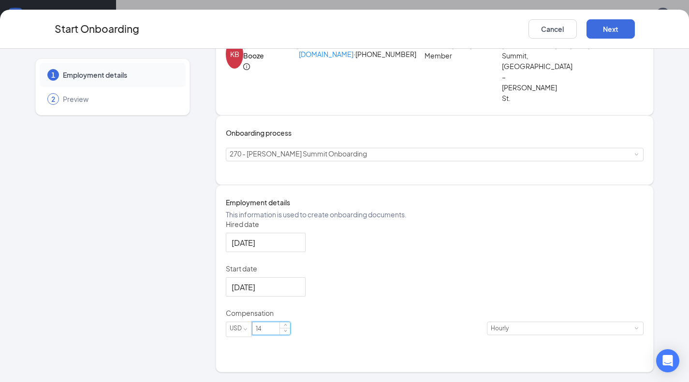
click at [290, 335] on input "14" at bounding box center [271, 328] width 38 height 13
type input "13.75"
click at [603, 32] on button "Next" at bounding box center [610, 28] width 48 height 19
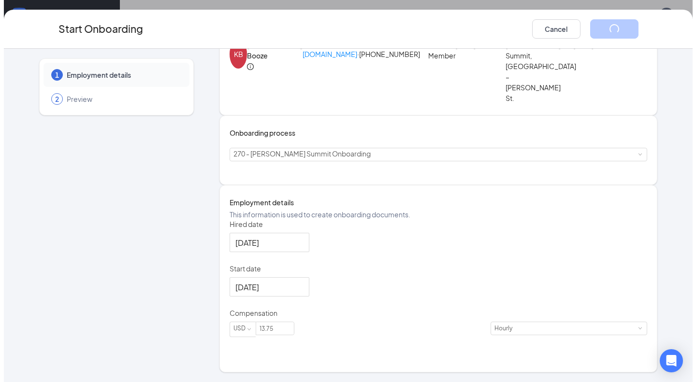
scroll to position [0, 0]
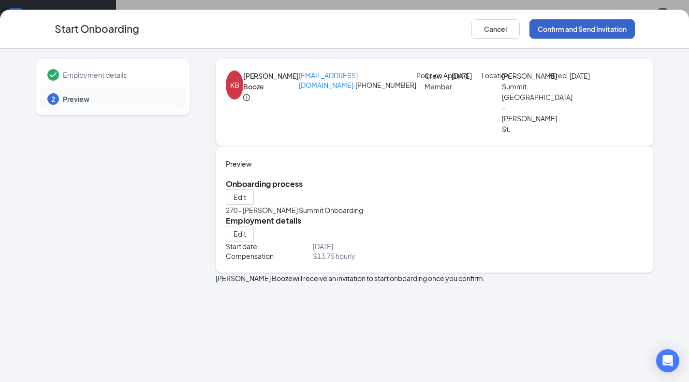
click at [575, 29] on button "Confirm and Send Invitation" at bounding box center [581, 28] width 105 height 19
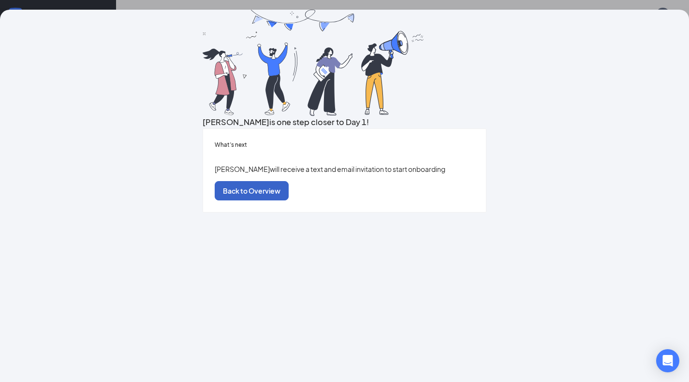
click at [289, 201] on button "Back to Overview" at bounding box center [252, 190] width 74 height 19
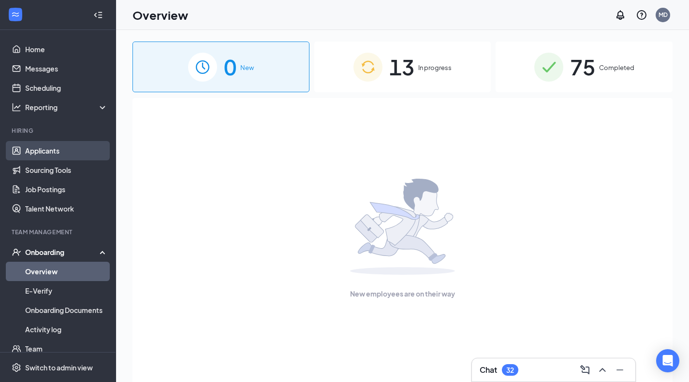
click at [46, 151] on link "Applicants" at bounding box center [66, 150] width 83 height 19
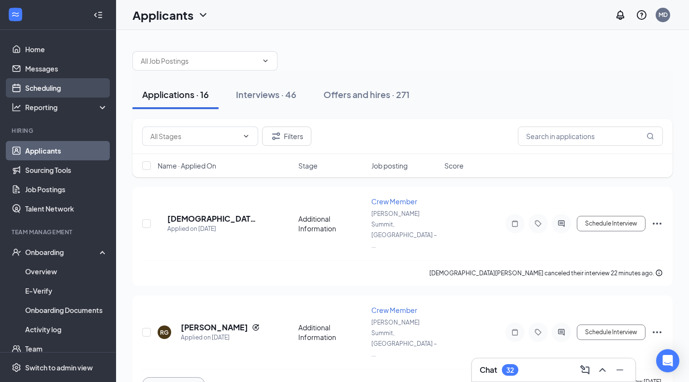
click at [34, 90] on link "Scheduling" at bounding box center [66, 87] width 83 height 19
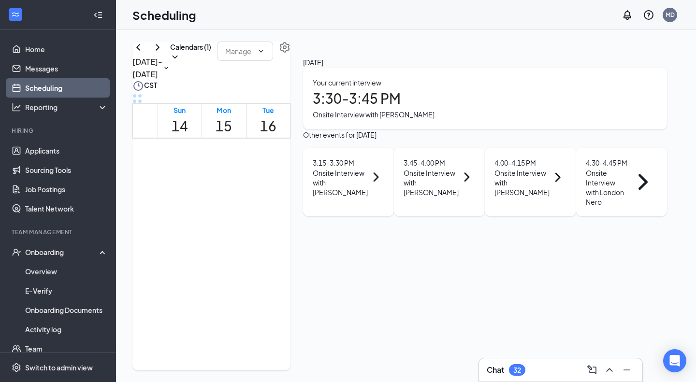
scroll to position [524, 0]
click at [368, 168] on div "3:15 - 3:30 PM" at bounding box center [340, 163] width 55 height 11
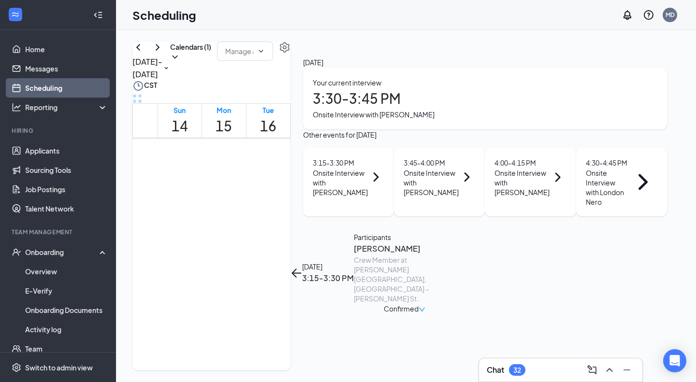
click at [455, 255] on div "Crew Member at [PERSON_NAME][GEOGRAPHIC_DATA], [GEOGRAPHIC_DATA] – [PERSON_NAME…" at bounding box center [405, 279] width 102 height 48
click at [455, 243] on h3 "[PERSON_NAME]" at bounding box center [405, 249] width 102 height 13
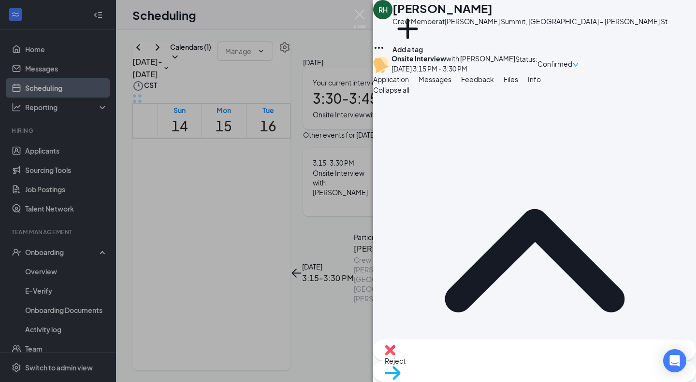
click at [487, 362] on span "Reject" at bounding box center [535, 361] width 300 height 11
checkbox input "true"
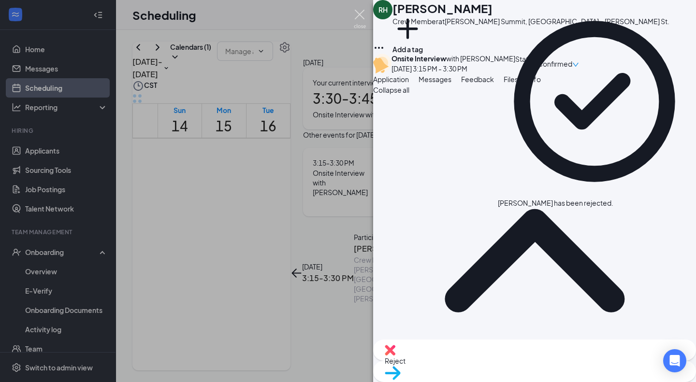
click at [358, 12] on img at bounding box center [360, 19] width 12 height 19
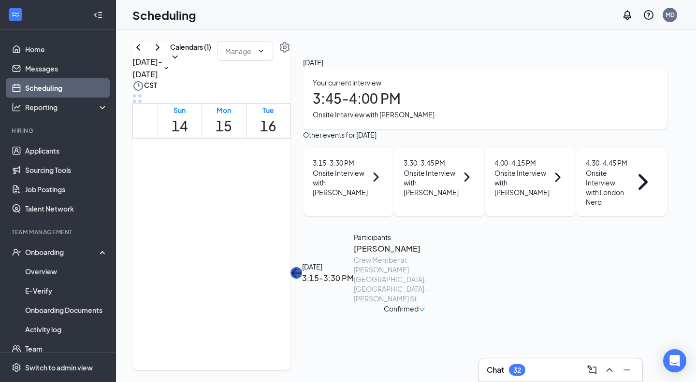
click at [302, 267] on icon "ArrowLeft" at bounding box center [297, 273] width 12 height 12
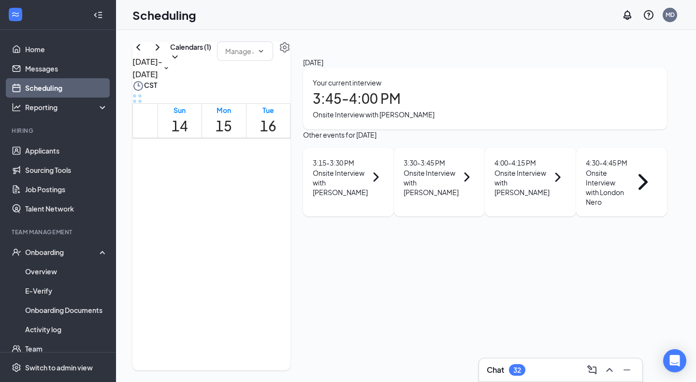
scroll to position [11, 0]
click at [542, 197] on div "Onsite Interview with [PERSON_NAME]" at bounding box center [522, 182] width 55 height 29
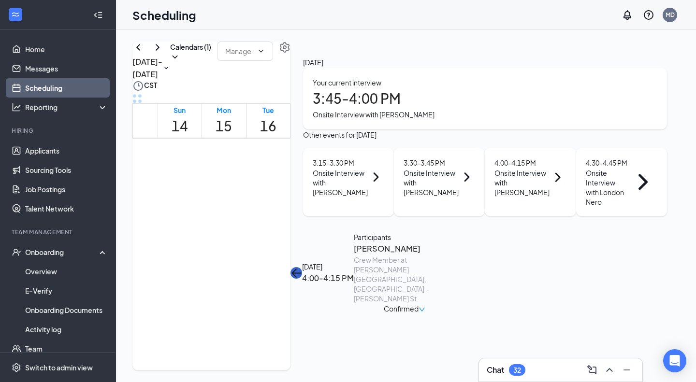
click at [302, 267] on icon "ArrowLeft" at bounding box center [297, 273] width 12 height 12
